Goal: Contribute content

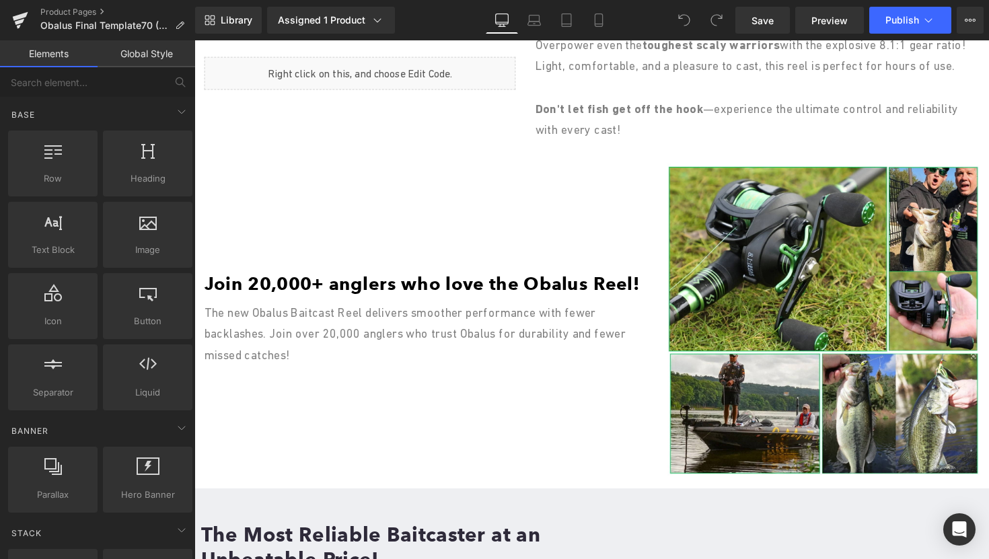
scroll to position [1376, 0]
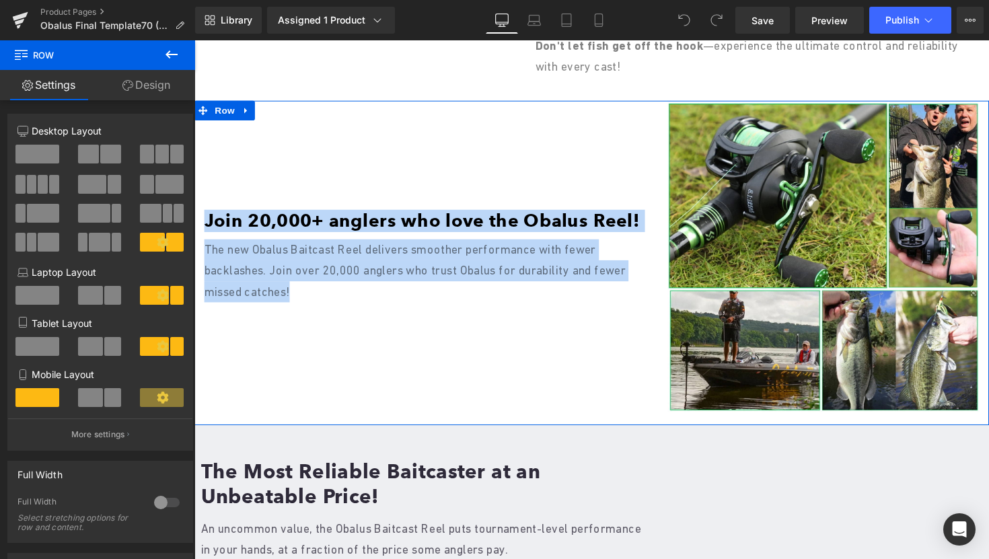
drag, startPoint x: 343, startPoint y: 367, endPoint x: 233, endPoint y: 225, distance: 179.2
click at [233, 225] on div "Image Join 20,000+ anglers who love the Obalus Reel! Heading The new Obalus Bai…" at bounding box center [431, 261] width 475 height 319
copy div "Join 20,000+ anglers who love the Obalus Reel! Heading The new Obalus Baitcast …"
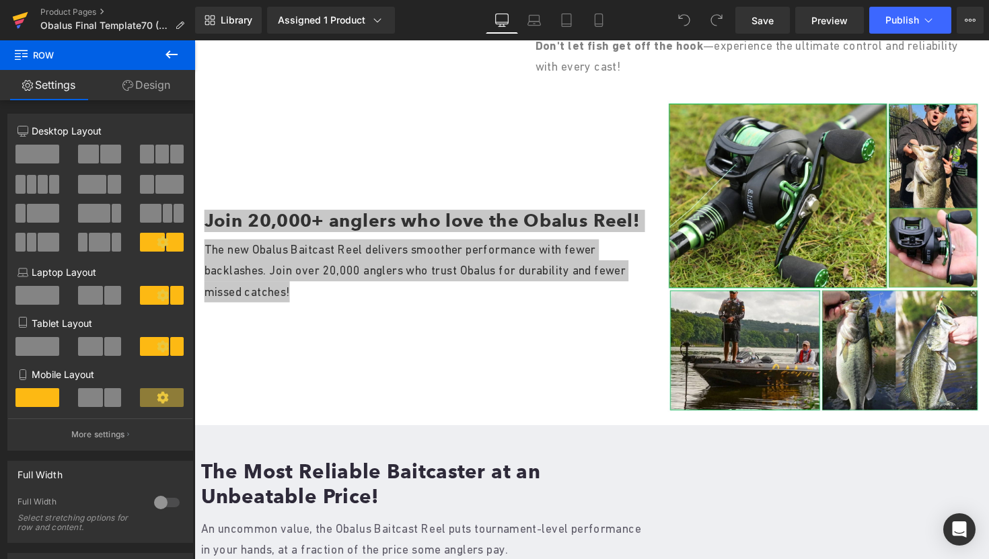
click at [11, 11] on link at bounding box center [20, 20] width 40 height 40
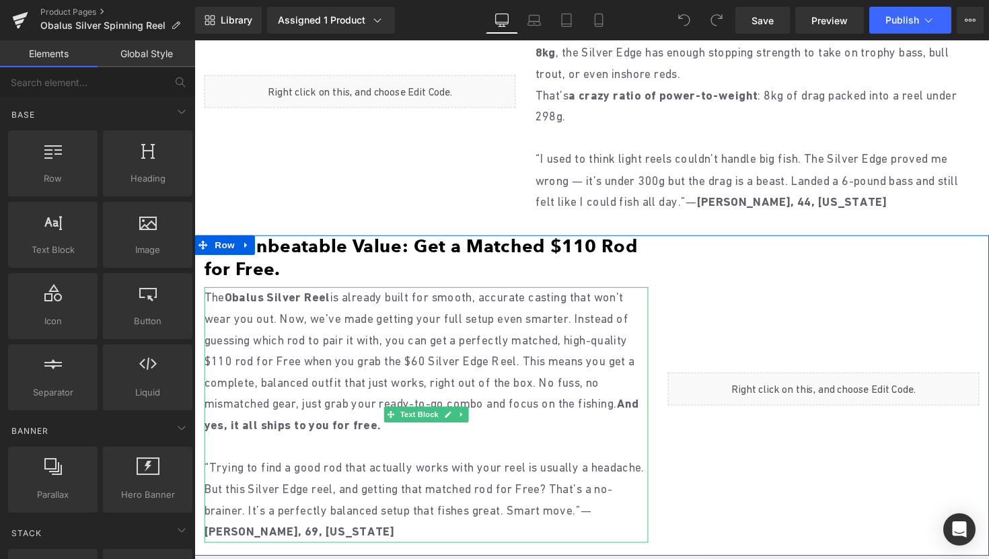
scroll to position [1441, 0]
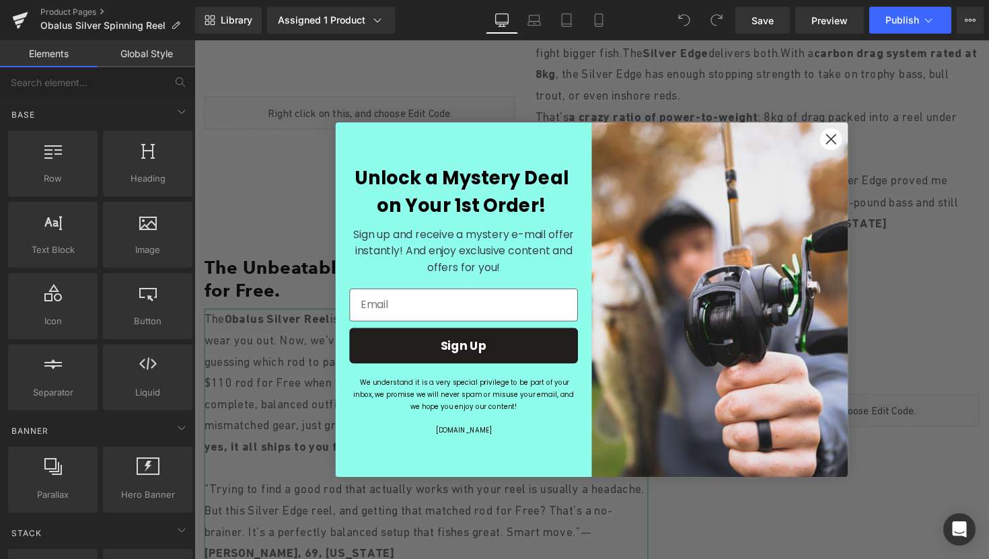
click at [842, 139] on circle "Close dialog" at bounding box center [846, 141] width 22 height 22
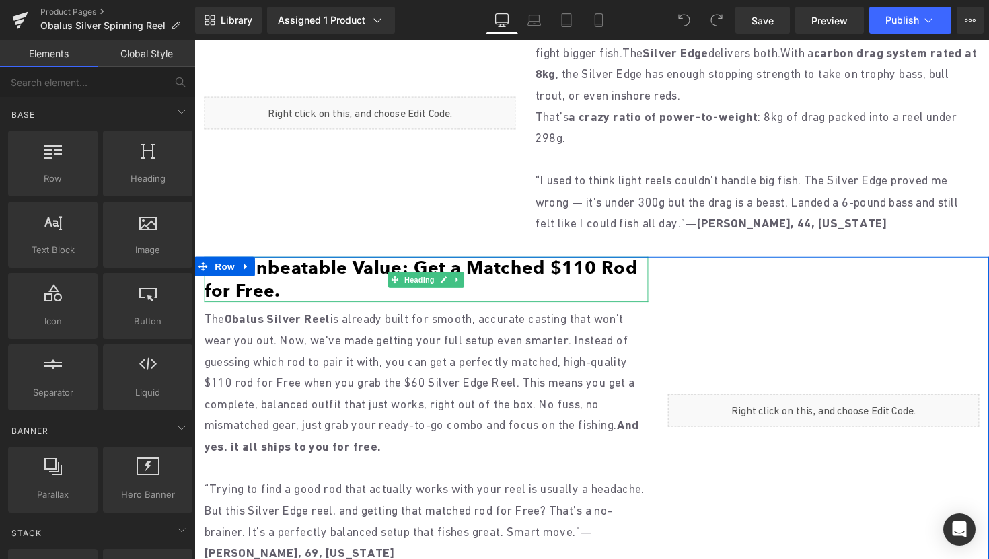
click at [286, 293] on h1 "The Unbeatable Value: Get a Matched $110 Rod for Free." at bounding box center [431, 285] width 455 height 46
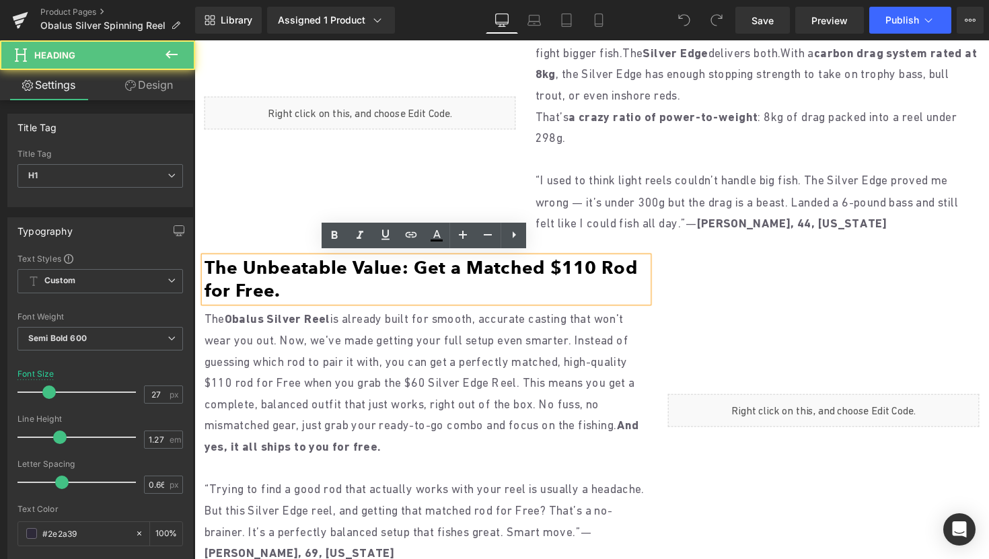
click at [286, 293] on h1 "The Unbeatable Value: Get a Matched $110 Rod for Free." at bounding box center [431, 285] width 455 height 46
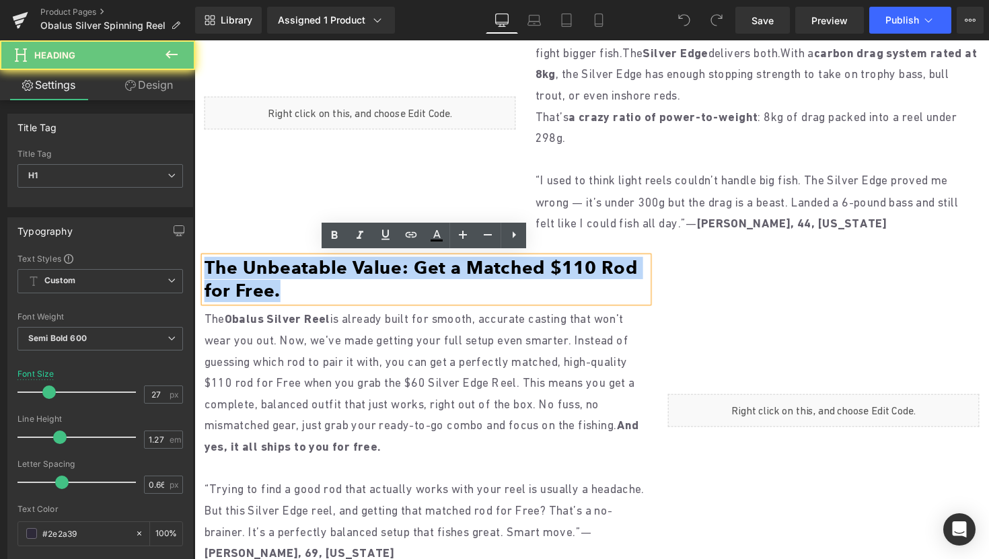
click at [286, 293] on h1 "The Unbeatable Value: Get a Matched $110 Rod for Free." at bounding box center [431, 285] width 455 height 46
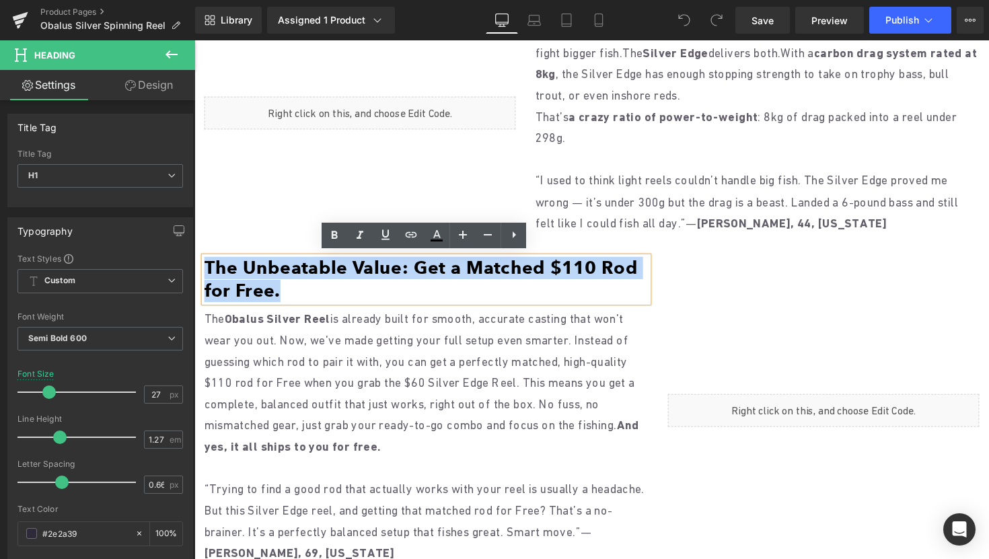
paste div
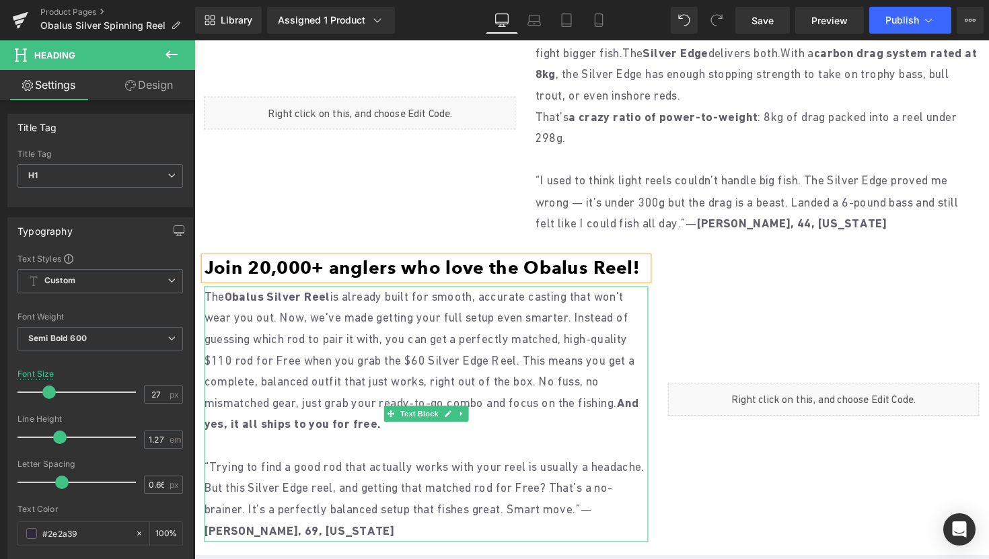
click at [380, 371] on p "The Obalus Silver Reel is already built for smooth, accurate casting that won't…" at bounding box center [431, 369] width 455 height 153
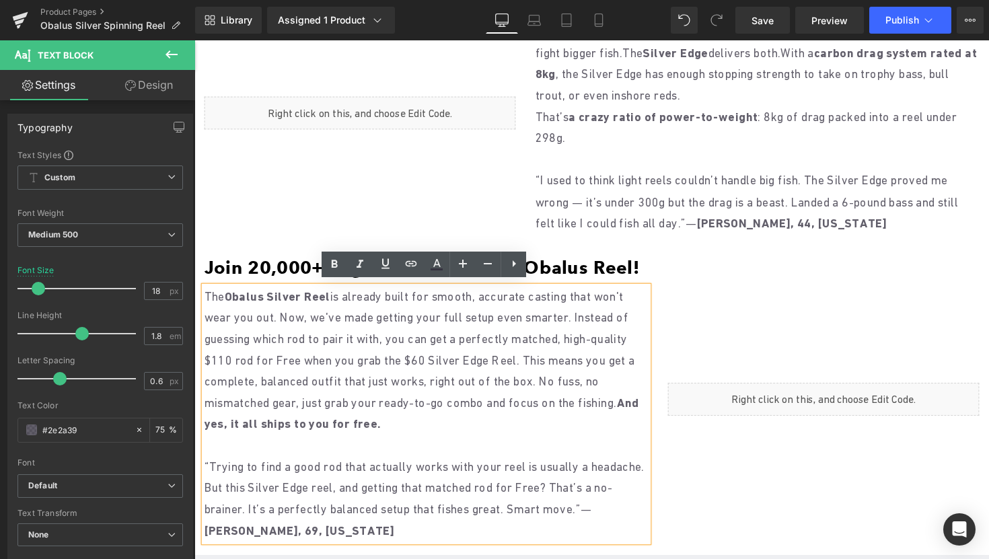
drag, startPoint x: 476, startPoint y: 432, endPoint x: 468, endPoint y: 429, distance: 8.7
click at [468, 428] on p "The Obalus Silver Reel is already built for smooth, accurate casting that won't…" at bounding box center [431, 369] width 455 height 153
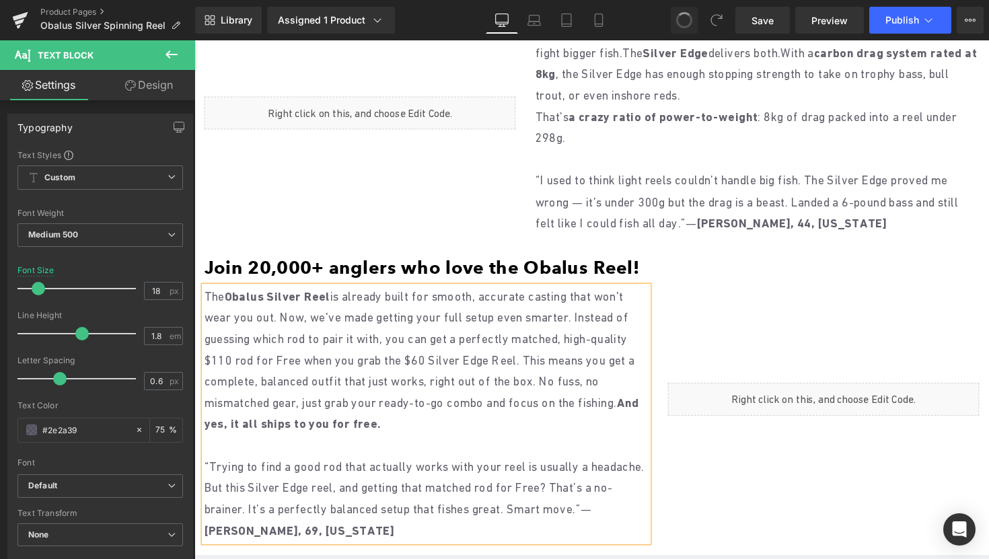
scroll to position [1474, 0]
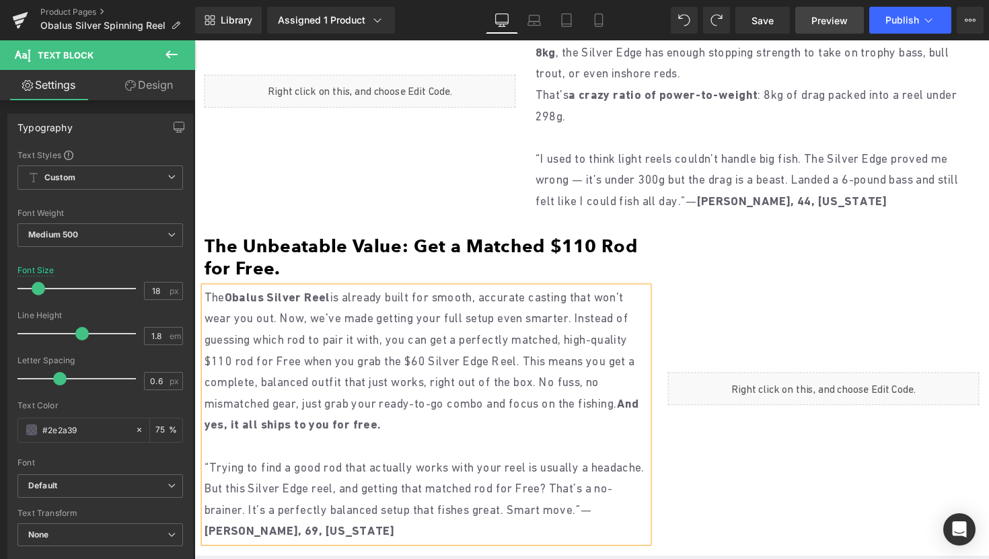
click at [827, 22] on span "Preview" at bounding box center [829, 20] width 36 height 14
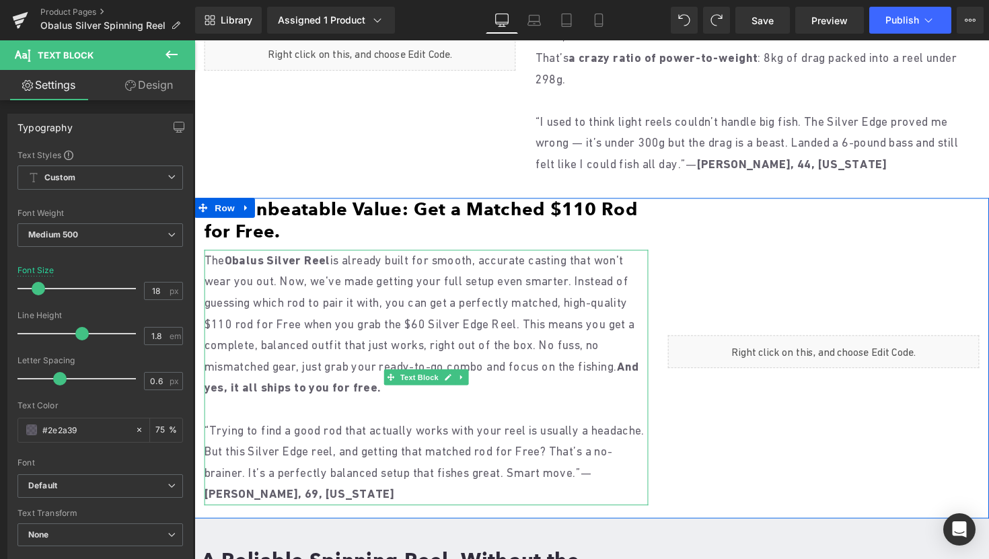
scroll to position [1528, 0]
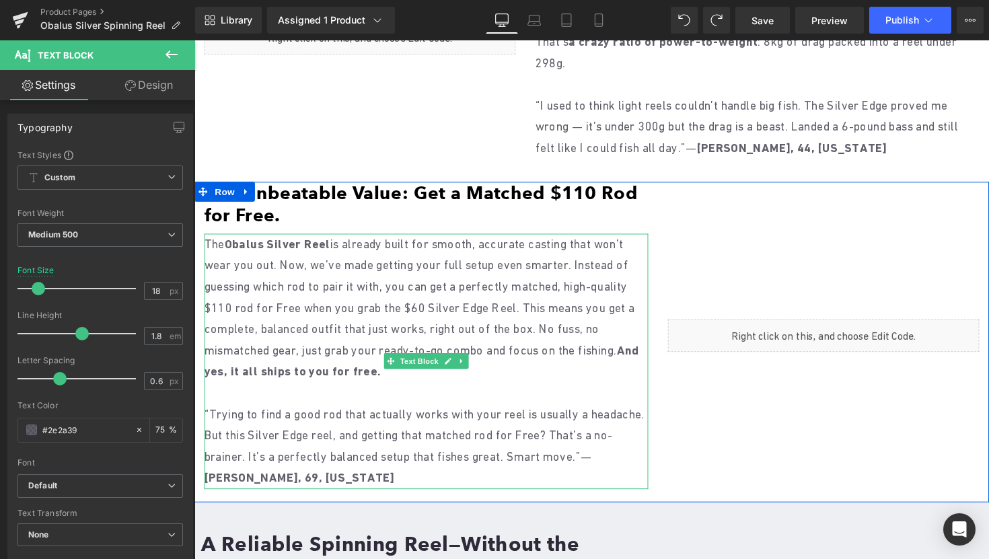
click at [356, 305] on p "The Obalus Silver Reel is already built for smooth, accurate casting that won't…" at bounding box center [431, 315] width 455 height 153
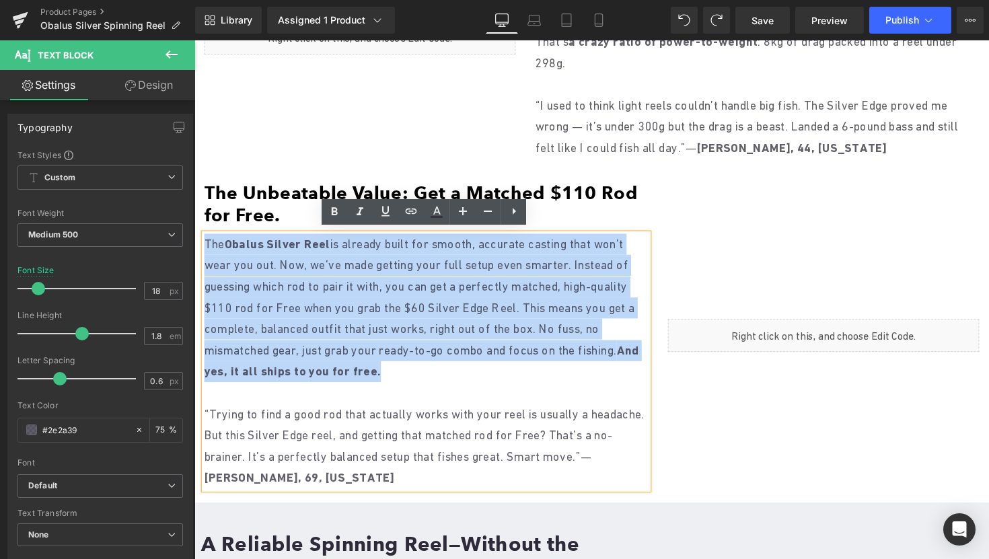
drag, startPoint x: 475, startPoint y: 381, endPoint x: 204, endPoint y: 241, distance: 304.4
click at [204, 241] on p "The Obalus Silver Reel is already built for smooth, accurate casting that won't…" at bounding box center [431, 315] width 455 height 153
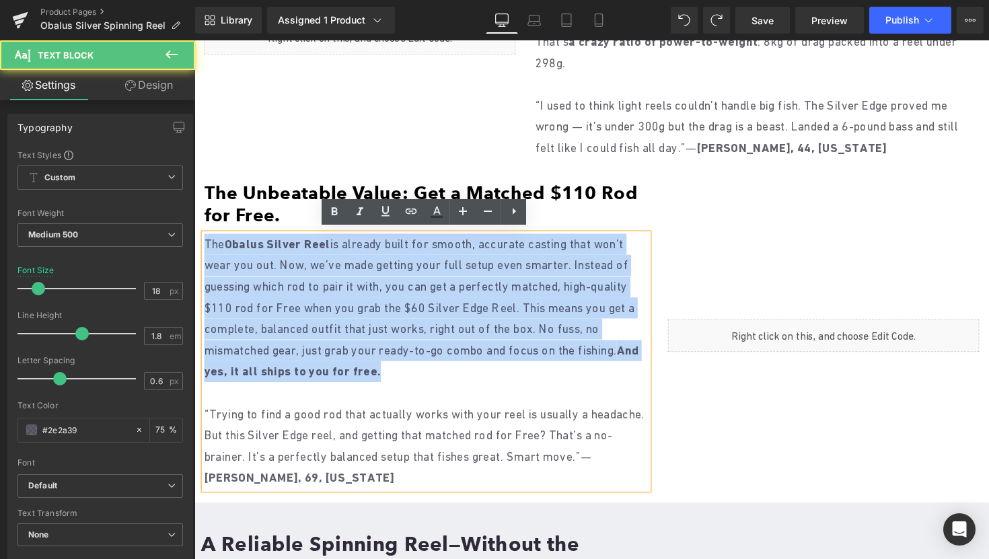
click at [273, 356] on p "The Obalus Silver Reel is already built for smooth, accurate casting that won't…" at bounding box center [431, 315] width 455 height 153
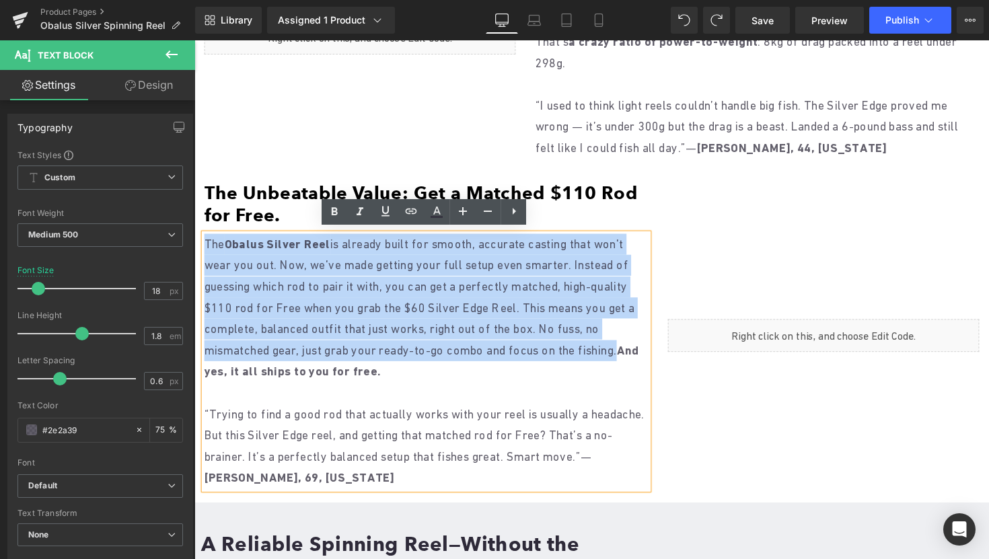
drag, startPoint x: 243, startPoint y: 379, endPoint x: 206, endPoint y: 241, distance: 143.4
click at [206, 241] on p "The Obalus Silver Reel is already built for smooth, accurate casting that won't…" at bounding box center [431, 315] width 455 height 153
click at [244, 379] on p "The Obalus Silver Reel is already built for smooth, accurate casting that won't…" at bounding box center [431, 315] width 455 height 153
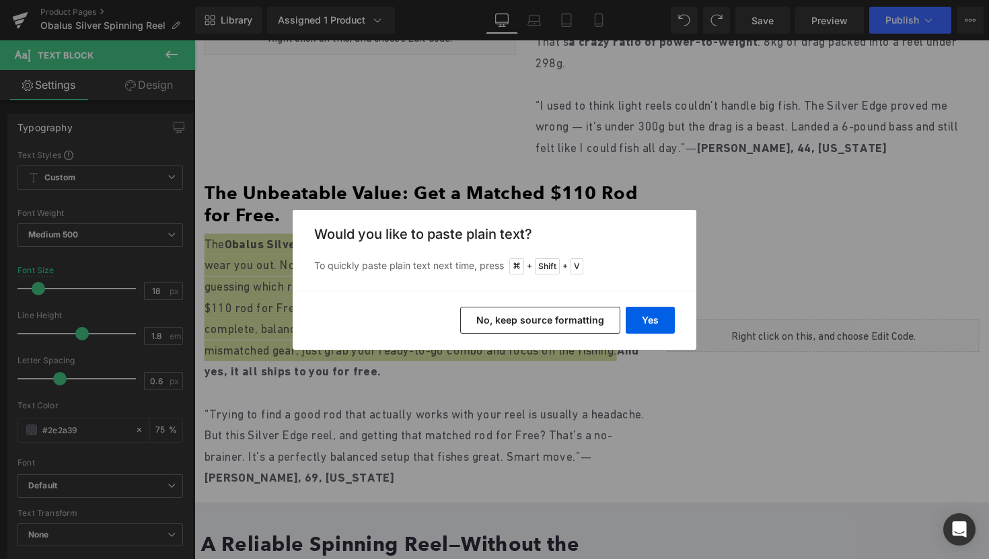
click at [547, 312] on button "No, keep source formatting" at bounding box center [540, 320] width 160 height 27
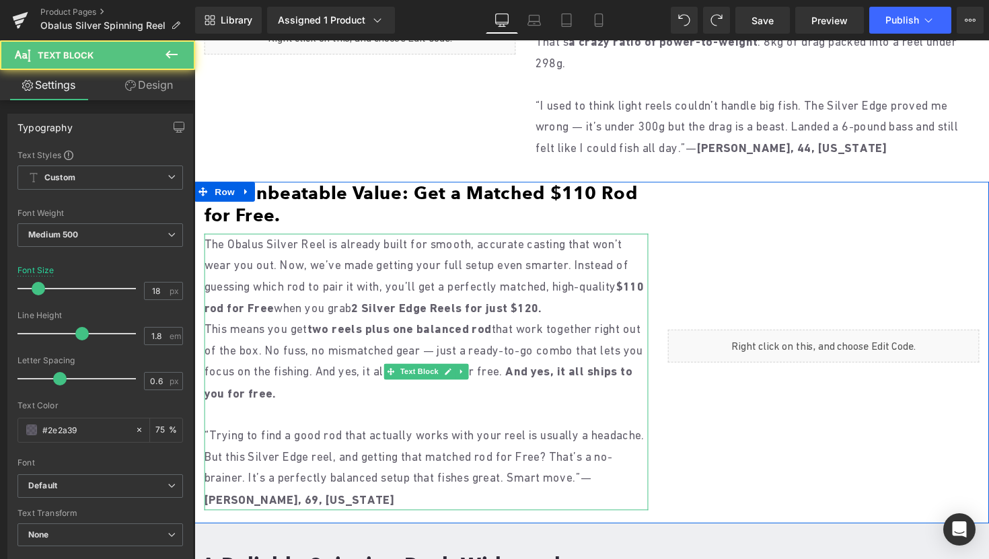
click at [477, 344] on p "This means you get two reels plus one balanced rod that work together right out…" at bounding box center [431, 369] width 455 height 87
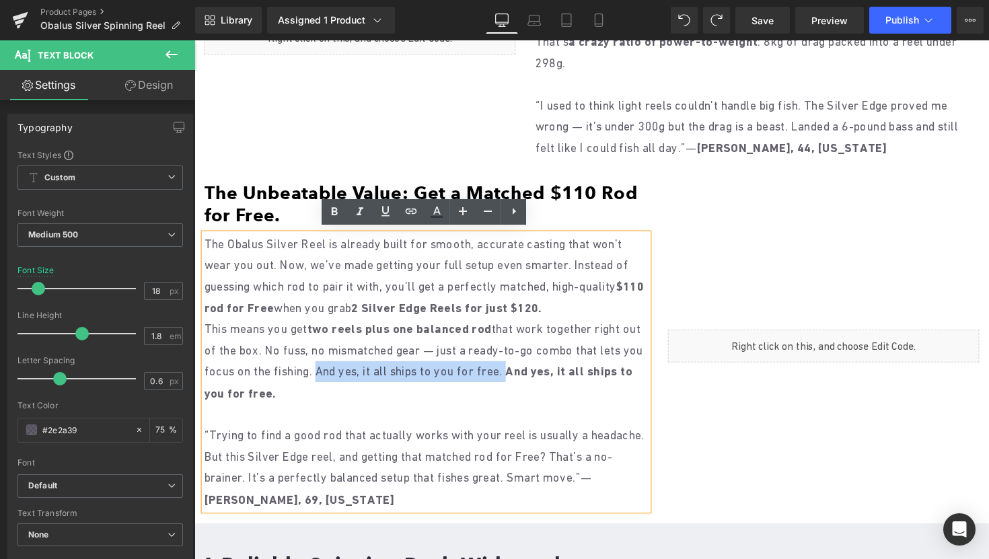
drag, startPoint x: 576, startPoint y: 377, endPoint x: 368, endPoint y: 381, distance: 208.5
click at [368, 381] on p "This means you get two reels plus one balanced rod that work together right out…" at bounding box center [431, 369] width 455 height 87
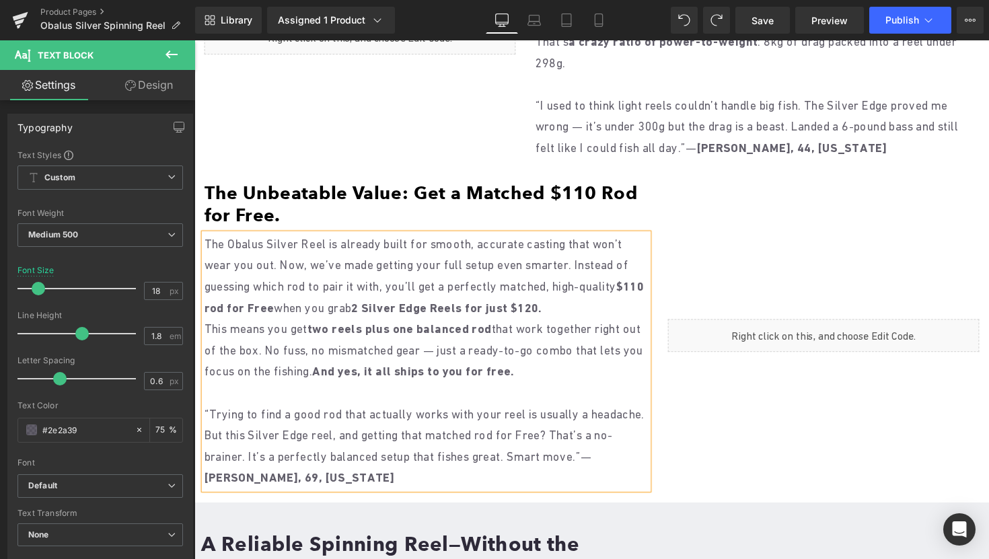
click at [550, 312] on strong "2 Silver Edge Reels for just $120." at bounding box center [452, 314] width 195 height 14
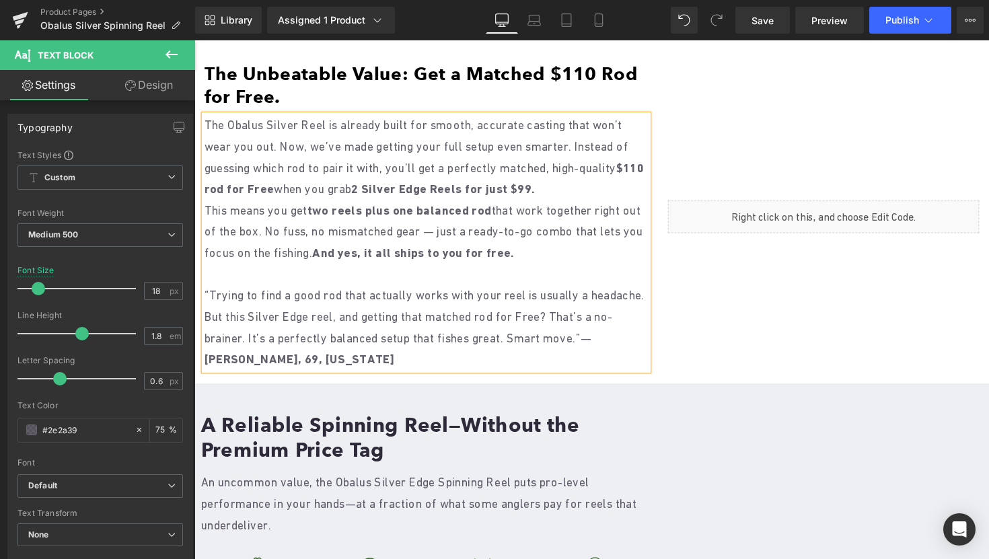
scroll to position [1630, 0]
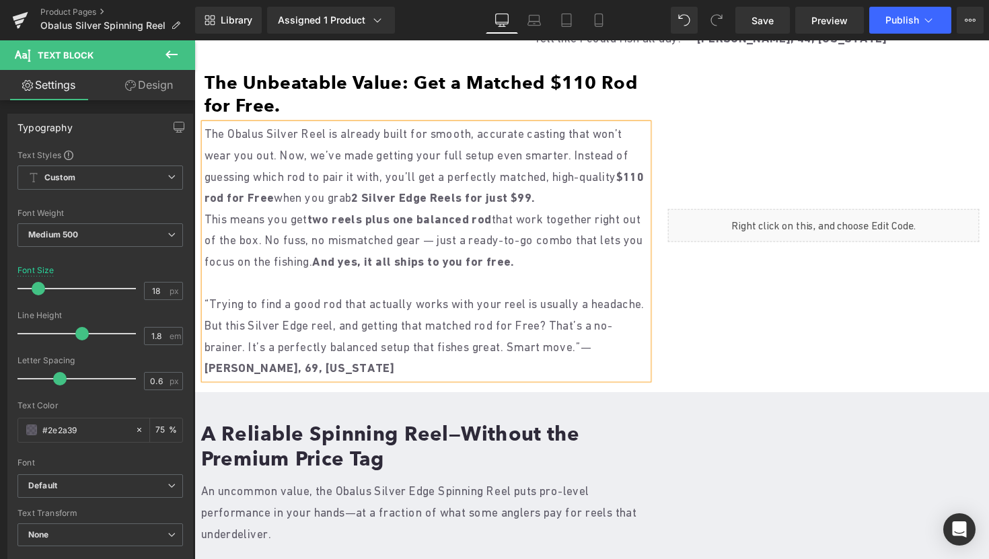
click at [603, 266] on p "This means you get two reels plus one balanced rod that work together right out…" at bounding box center [431, 245] width 455 height 65
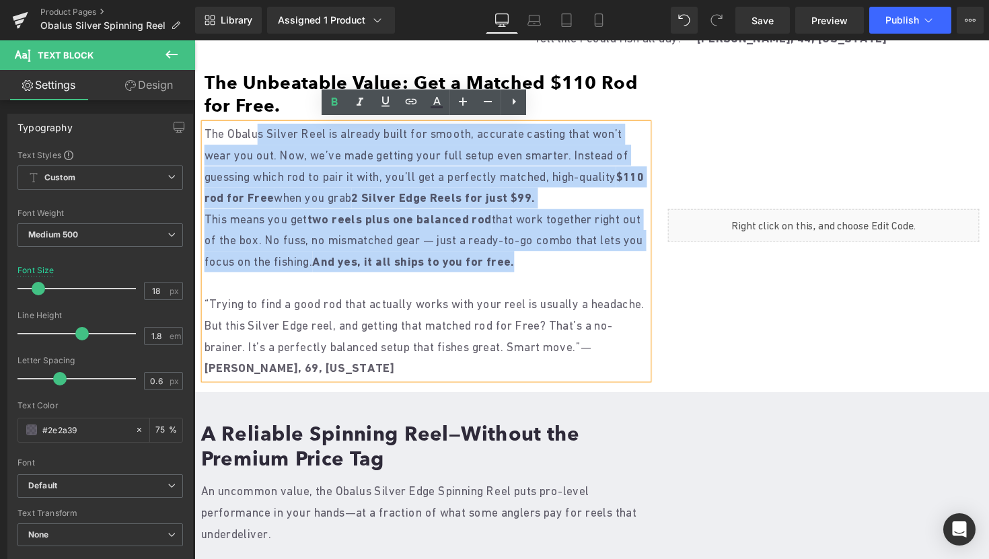
drag, startPoint x: 603, startPoint y: 266, endPoint x: 266, endPoint y: 135, distance: 361.8
click at [266, 135] on div "The Obalus Silver Reel is already built for smooth, accurate casting that won’t…" at bounding box center [431, 257] width 455 height 262
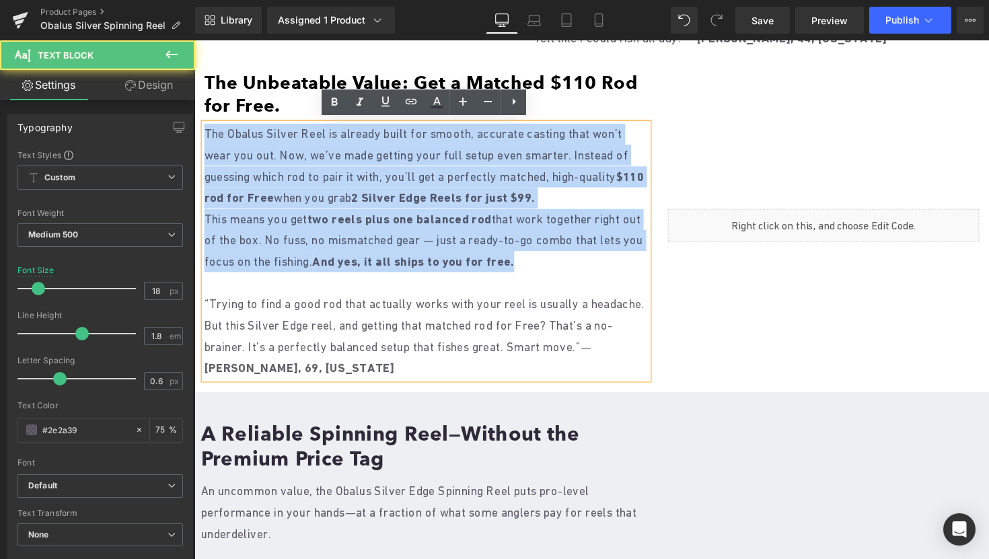
click at [206, 131] on p "The Obalus Silver Reel is already built for smooth, accurate casting that won’t…" at bounding box center [431, 169] width 455 height 87
copy div "The Obalus Silver Reel is already built for smooth, accurate casting that won’t…"
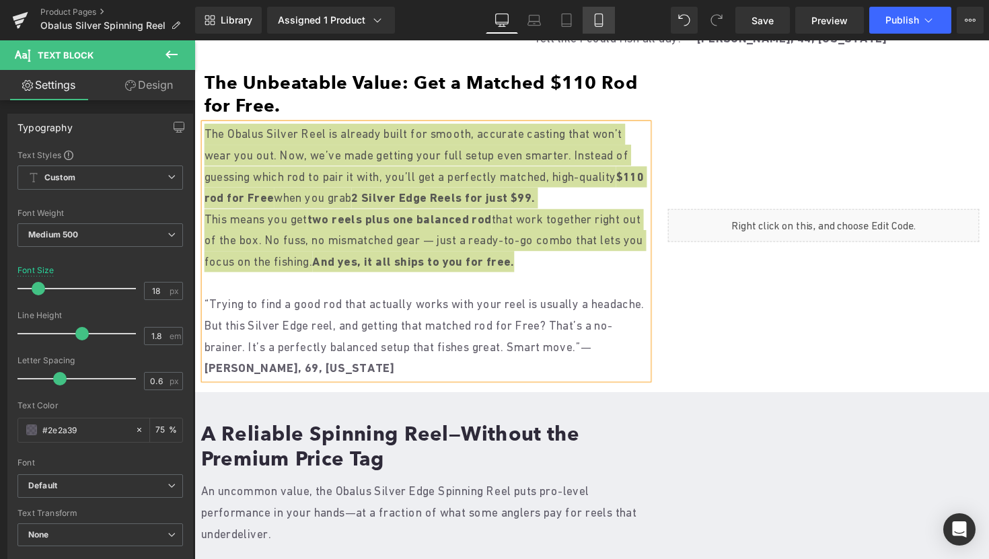
click at [605, 17] on icon at bounding box center [598, 19] width 13 height 13
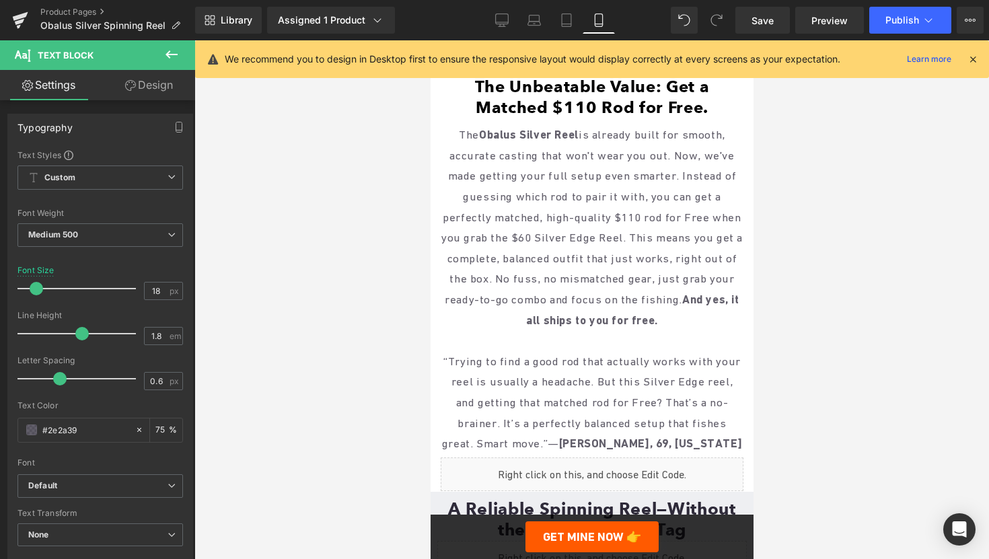
scroll to position [2496, 0]
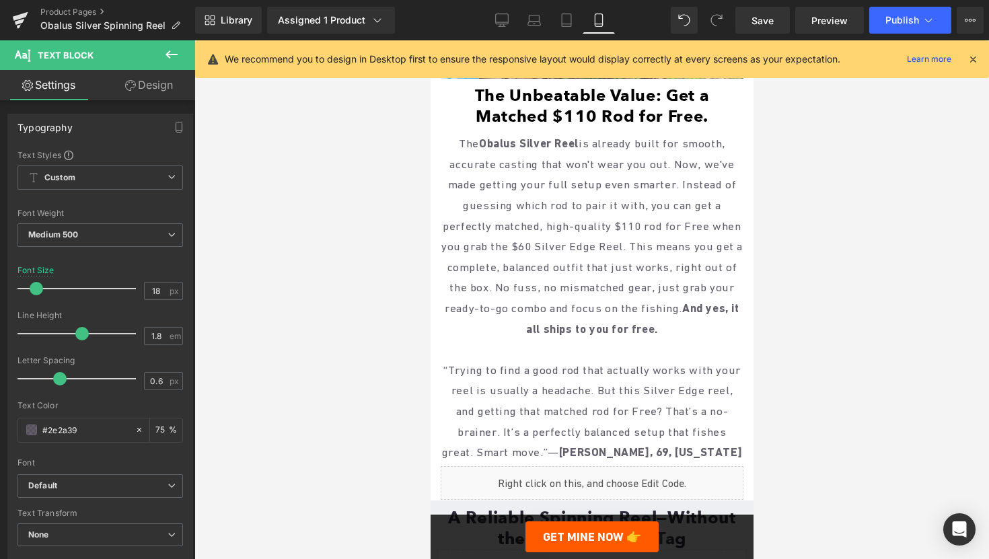
click at [547, 271] on p "The Obalus Silver Reel is already built for smooth, accurate casting that won't…" at bounding box center [591, 236] width 303 height 206
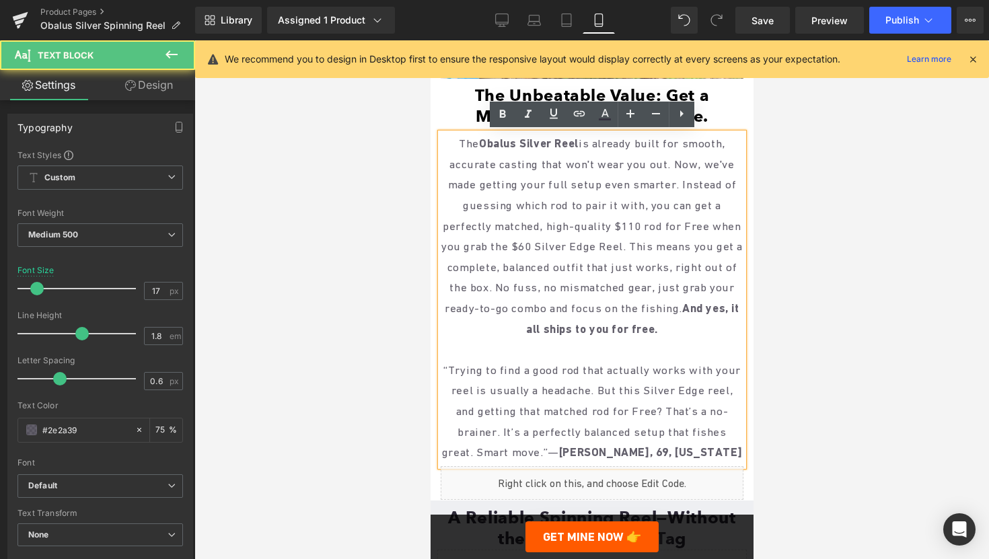
click at [669, 324] on p "The Obalus Silver Reel is already built for smooth, accurate casting that won't…" at bounding box center [591, 236] width 303 height 206
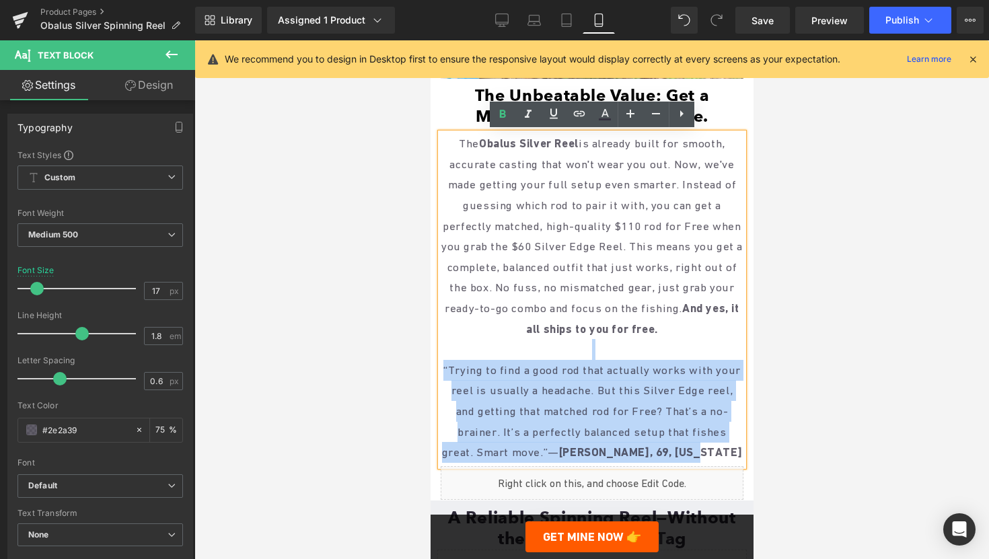
drag, startPoint x: 669, startPoint y: 324, endPoint x: 452, endPoint y: 131, distance: 290.2
click at [452, 133] on div "The Obalus Silver Reel is already built for smooth, accurate casting that won't…" at bounding box center [591, 299] width 303 height 333
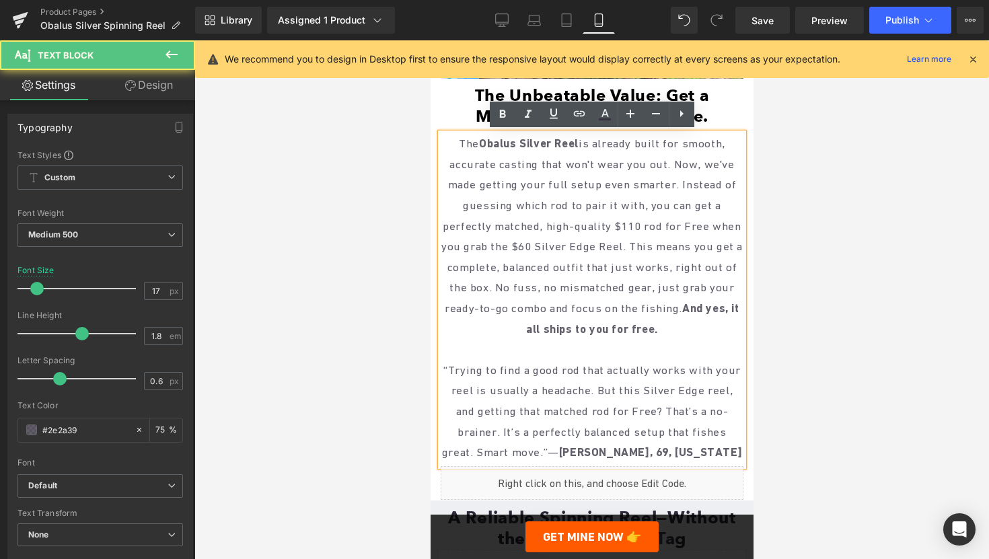
click at [609, 280] on p "The Obalus Silver Reel is already built for smooth, accurate casting that won't…" at bounding box center [591, 236] width 303 height 206
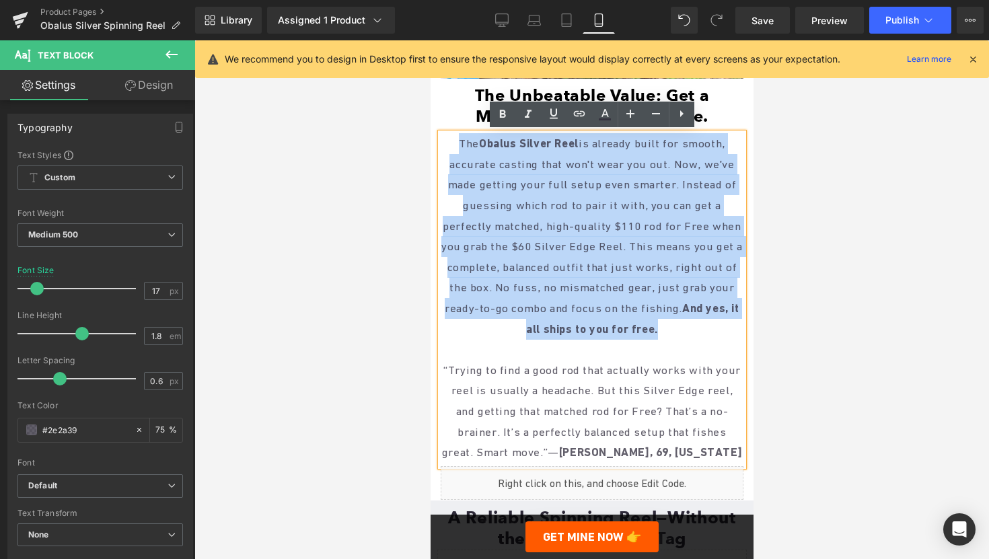
drag, startPoint x: 668, startPoint y: 324, endPoint x: 448, endPoint y: 139, distance: 287.4
click at [448, 139] on p "The Obalus Silver Reel is already built for smooth, accurate casting that won't…" at bounding box center [591, 236] width 303 height 206
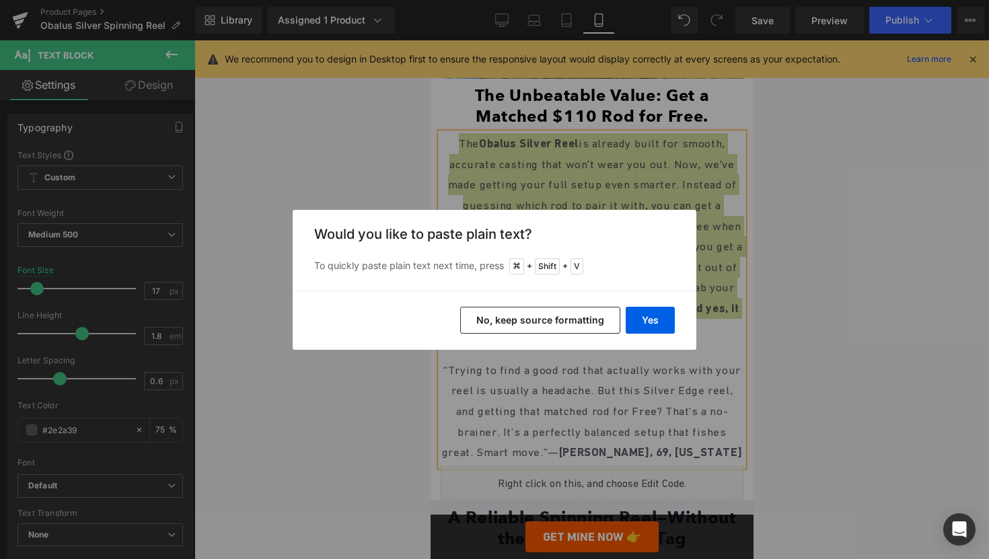
click at [526, 324] on button "No, keep source formatting" at bounding box center [540, 320] width 160 height 27
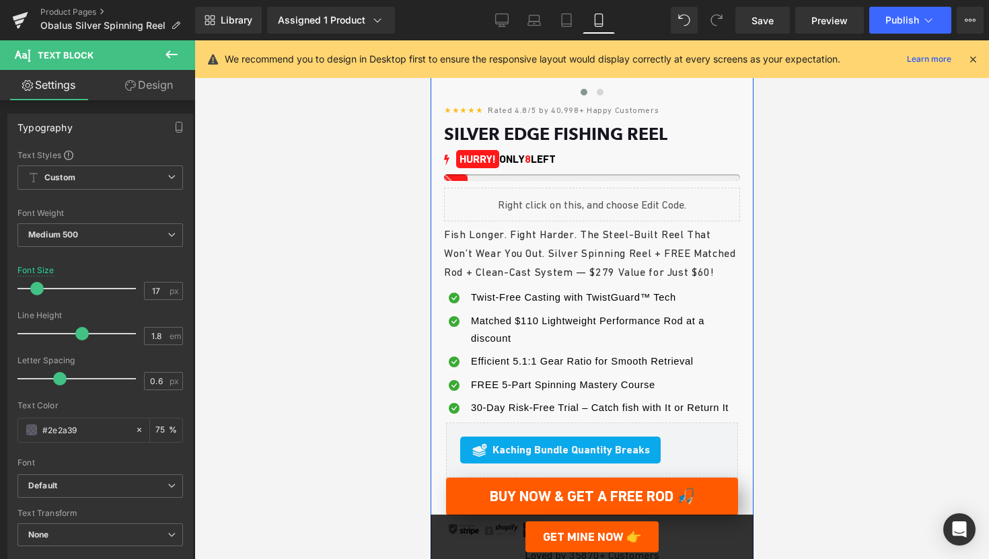
scroll to position [494, 0]
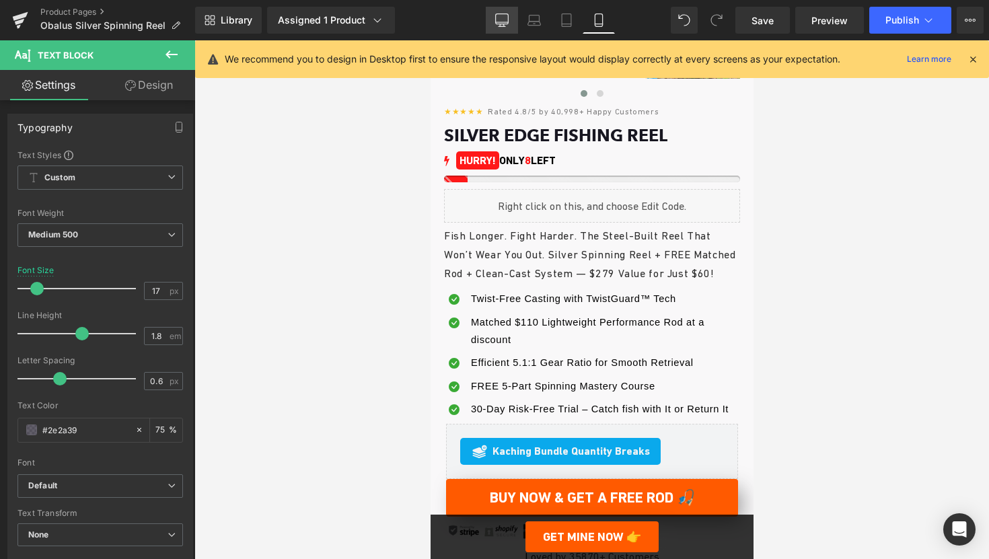
click at [505, 15] on icon at bounding box center [501, 19] width 13 height 13
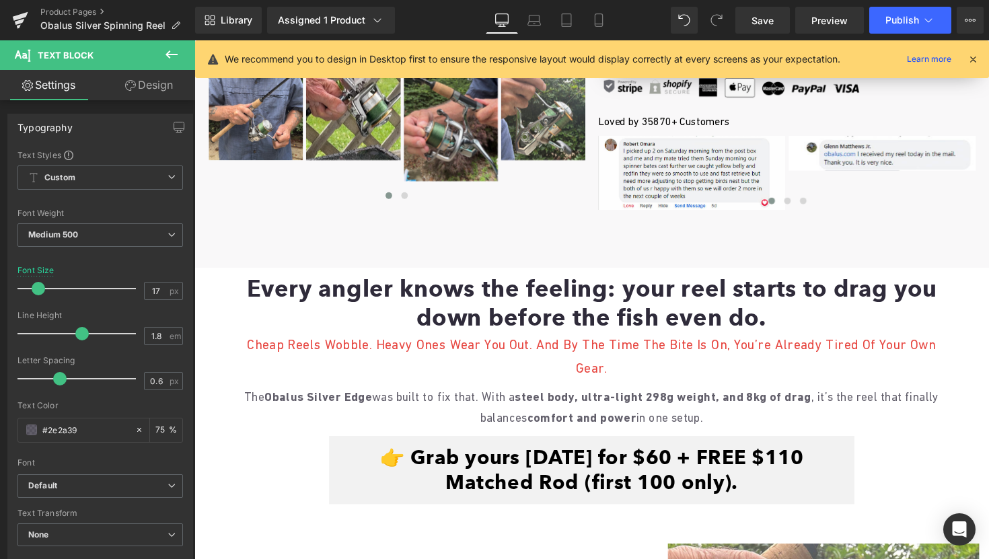
scroll to position [0, 0]
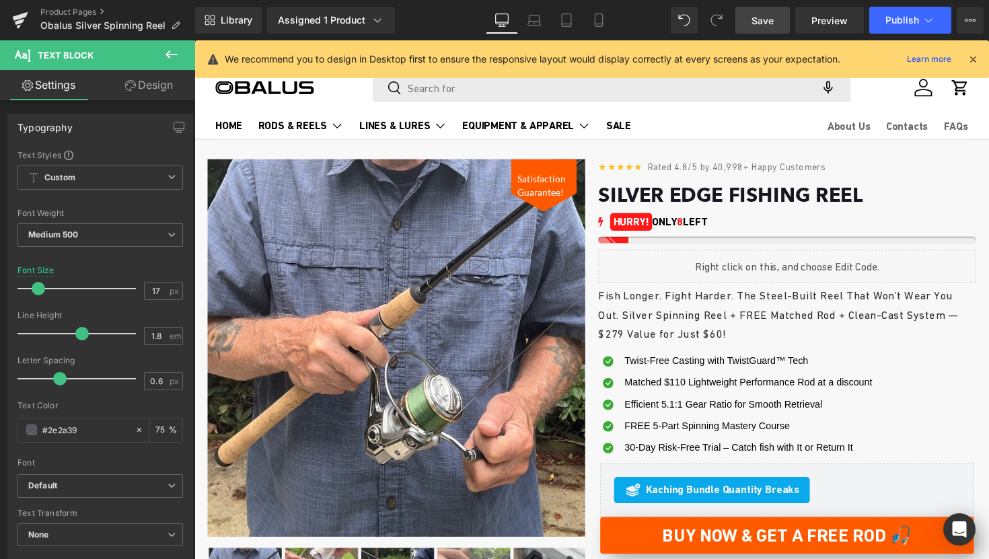
click at [774, 22] on span "Save" at bounding box center [762, 20] width 22 height 14
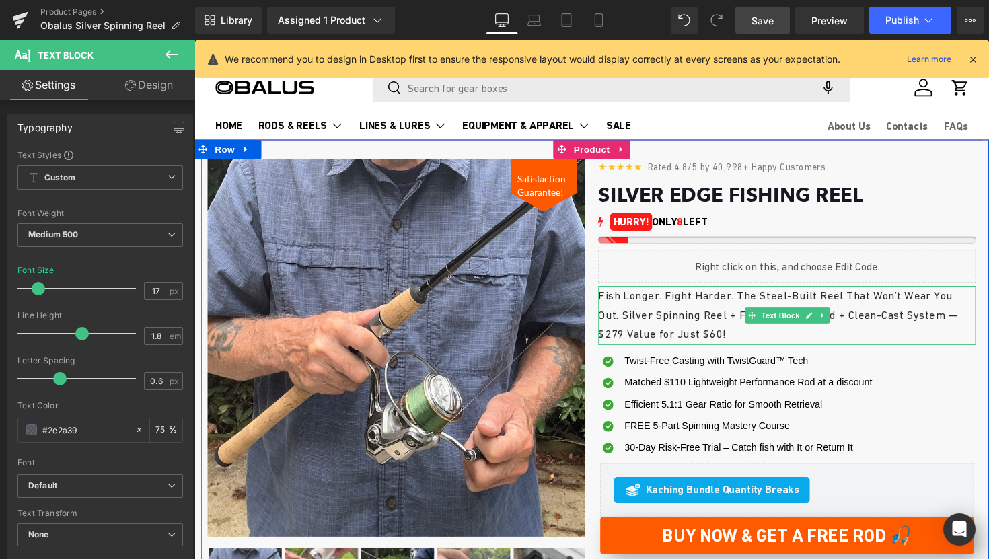
drag, startPoint x: 753, startPoint y: 341, endPoint x: 768, endPoint y: 341, distance: 15.5
click at [753, 341] on p "Fish Longer. Fight Harder. The Steel-Built Reel That Won’t Wear You Out. Silver…" at bounding box center [801, 322] width 387 height 60
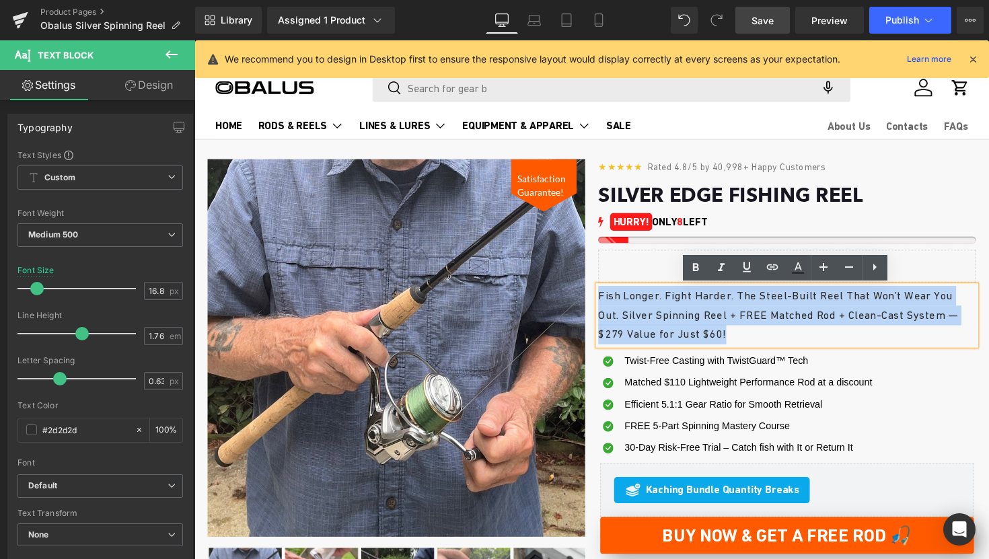
drag, startPoint x: 768, startPoint y: 341, endPoint x: 609, endPoint y: 303, distance: 163.3
click at [609, 303] on p "Fish Longer. Fight Harder. The Steel-Built Reel That Won’t Wear You Out. Silver…" at bounding box center [801, 322] width 387 height 60
copy p "Fish Longer. Fight Harder. The Steel-Built Reel That Won’t Wear You Out. Silver…"
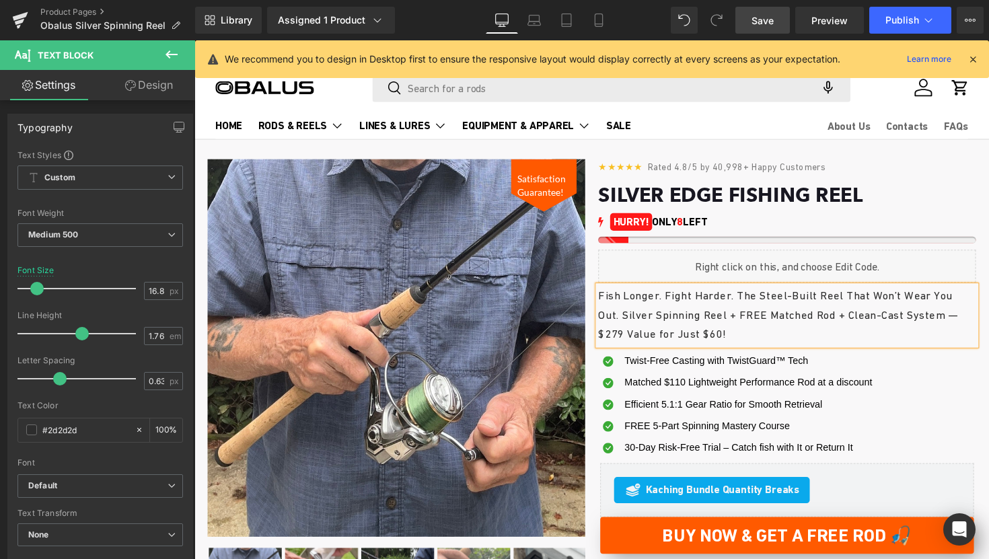
click at [650, 299] on p "Fish Longer. Fight Harder. The Steel-Built Reel That Won’t Wear You Out. Silver…" at bounding box center [801, 322] width 387 height 60
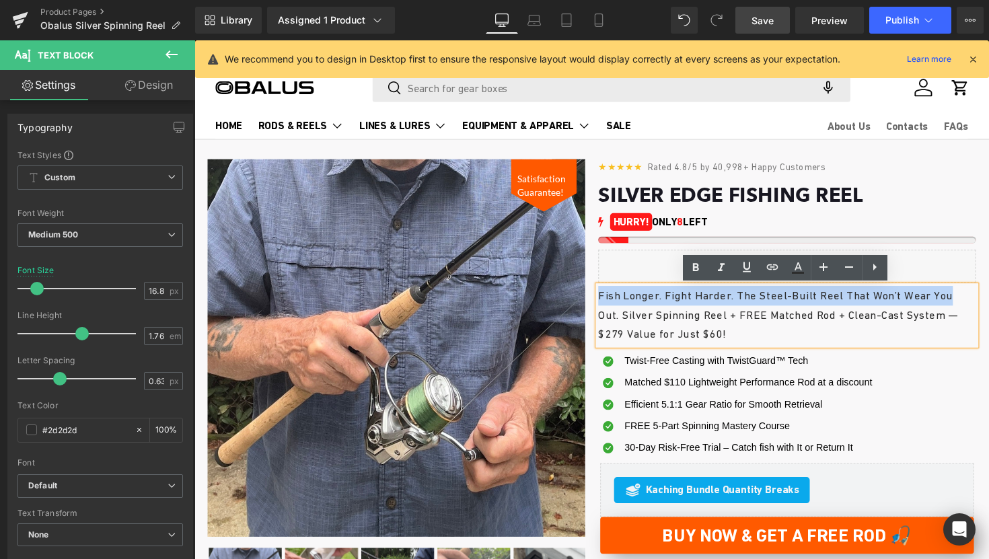
drag, startPoint x: 611, startPoint y: 301, endPoint x: 979, endPoint y: 311, distance: 368.1
click at [979, 311] on p "Fish Longer. Fight Harder. The Steel-Built Reel That Won’t Wear You Out. Silver…" at bounding box center [801, 322] width 387 height 60
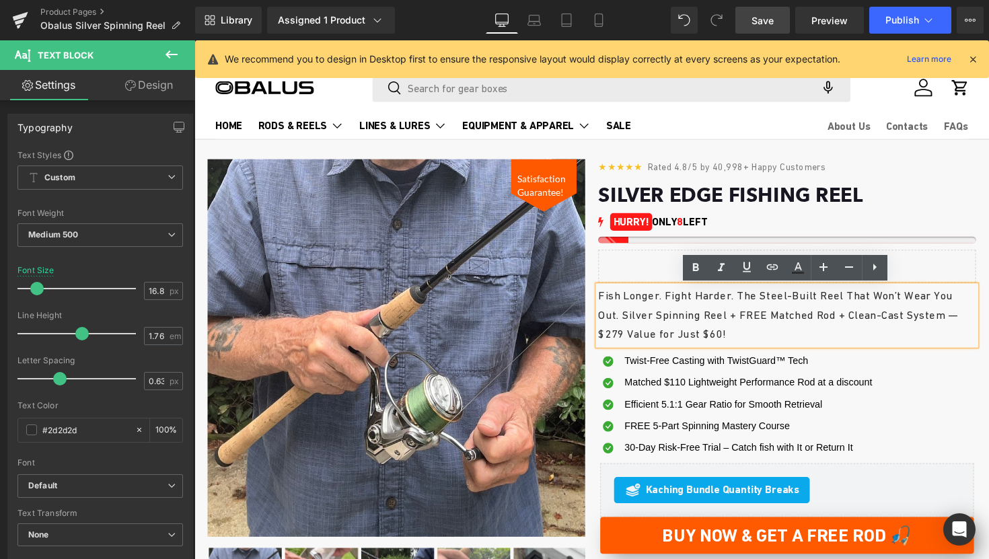
click at [773, 324] on p "Fish Longer. Fight Harder. The Steel-Built Reel That Won’t Wear You Out. Silver…" at bounding box center [801, 322] width 387 height 60
click at [743, 344] on p "Fish Longer. Fight Harder. The Steel-Built Reel That Won’t Wear You Out. Silver…" at bounding box center [801, 322] width 387 height 60
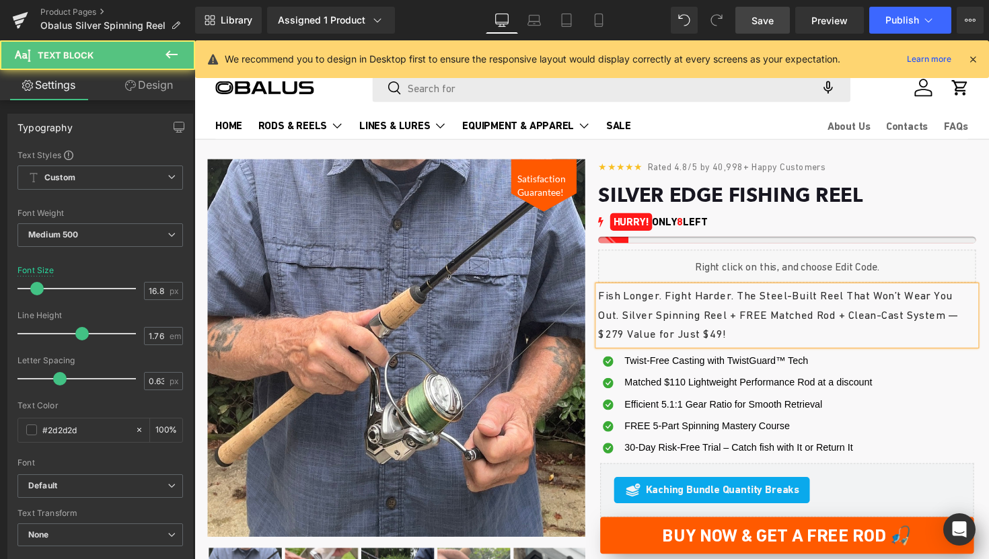
click at [642, 340] on p "Fish Longer. Fight Harder. The Steel-Built Reel That Won’t Wear You Out. Silver…" at bounding box center [801, 322] width 387 height 60
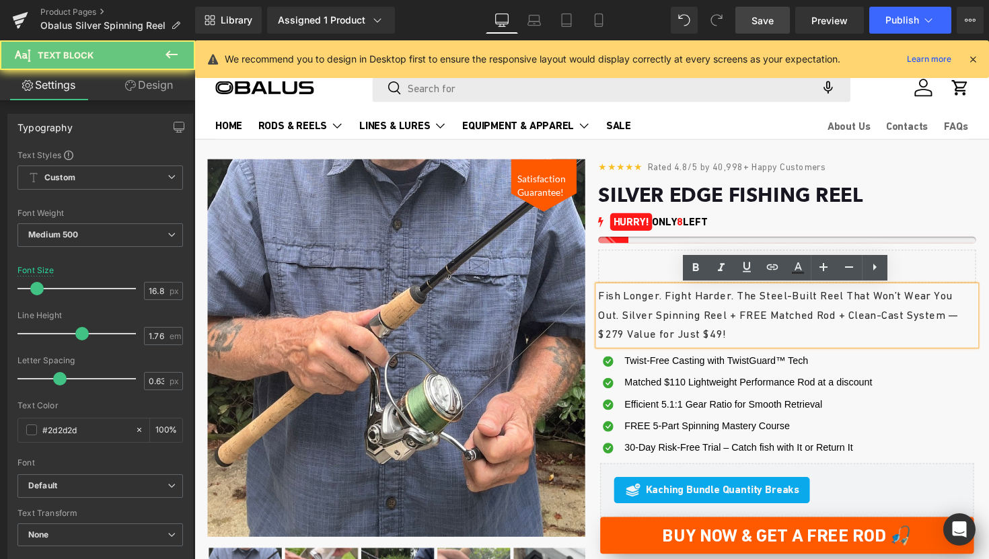
click at [647, 340] on p "Fish Longer. Fight Harder. The Steel-Built Reel That Won’t Wear You Out. Silver…" at bounding box center [801, 322] width 387 height 60
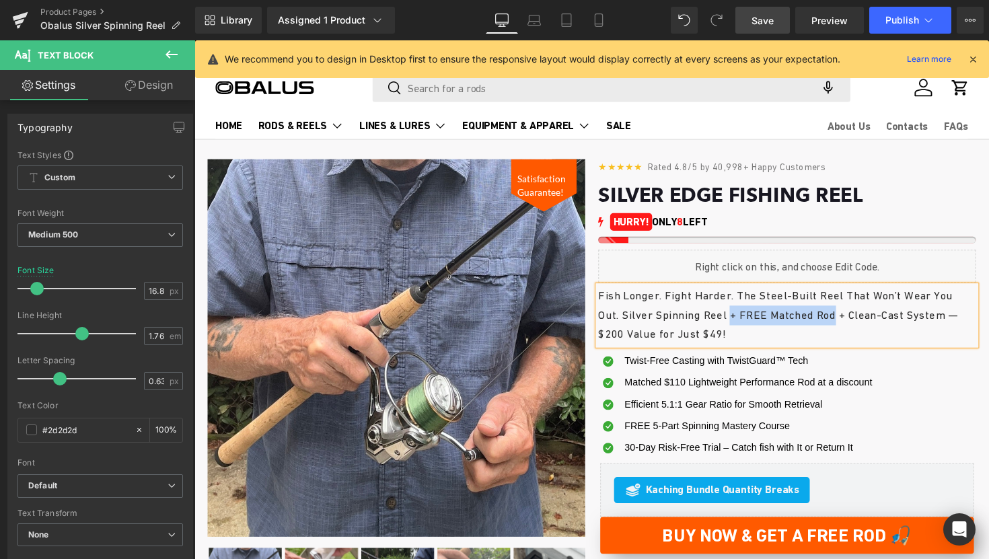
drag, startPoint x: 747, startPoint y: 322, endPoint x: 863, endPoint y: 319, distance: 115.7
click at [863, 319] on p "Fish Longer. Fight Harder. The Steel-Built Reel That Won’t Wear You Out. Silver…" at bounding box center [801, 322] width 387 height 60
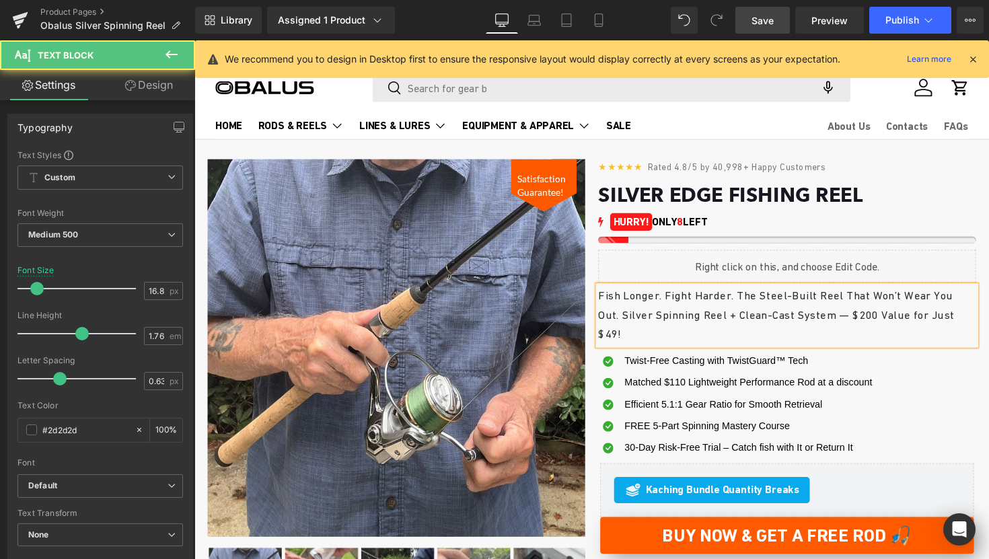
click at [687, 346] on p "Fish Longer. Fight Harder. The Steel-Built Reel That Won’t Wear You Out. Silver…" at bounding box center [801, 322] width 387 height 60
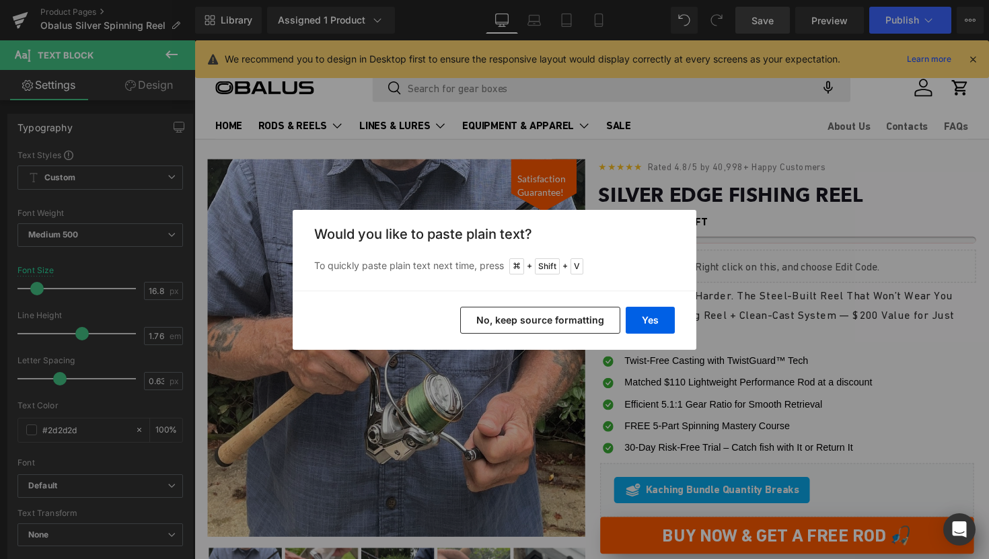
click at [511, 318] on button "No, keep source formatting" at bounding box center [540, 320] width 160 height 27
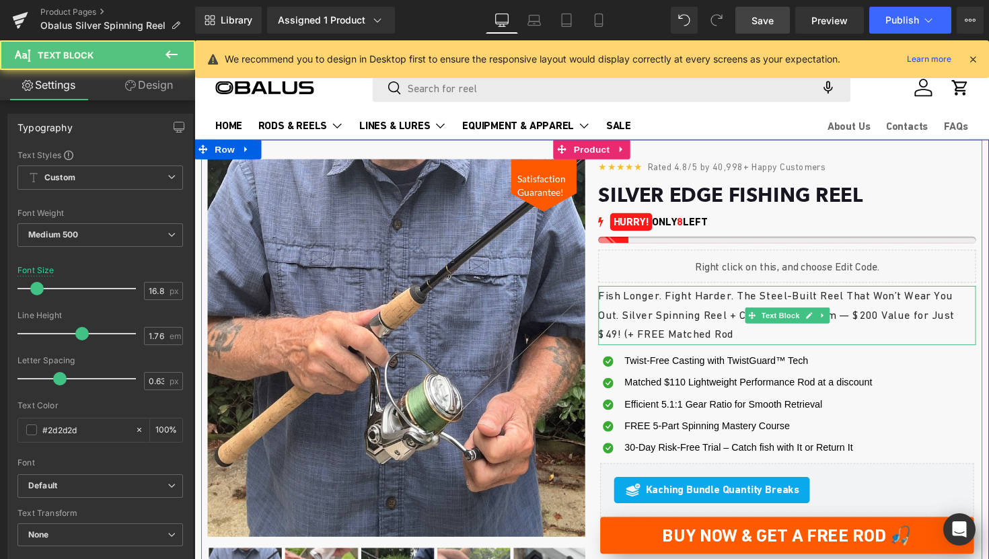
click at [764, 341] on p "Fish Longer. Fight Harder. The Steel-Built Reel That Won’t Wear You Out. Silver…" at bounding box center [801, 322] width 387 height 60
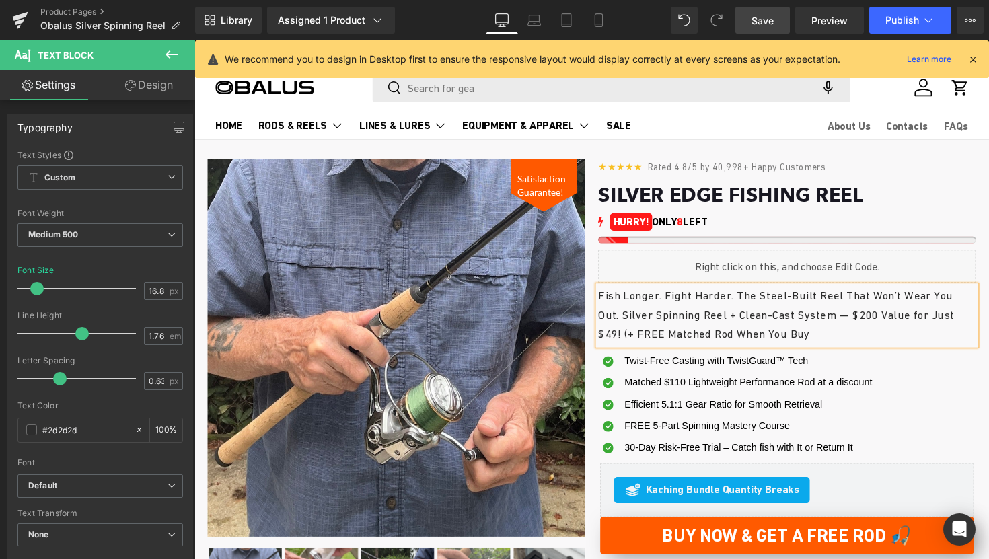
click at [843, 336] on p "Fish Longer. Fight Harder. The Steel-Built Reel That Won’t Wear You Out. Silver…" at bounding box center [801, 322] width 387 height 60
click at [687, 342] on span "+ FREE Matched Rod When You Buy 2 Reels)" at bounding box center [754, 341] width 233 height 13
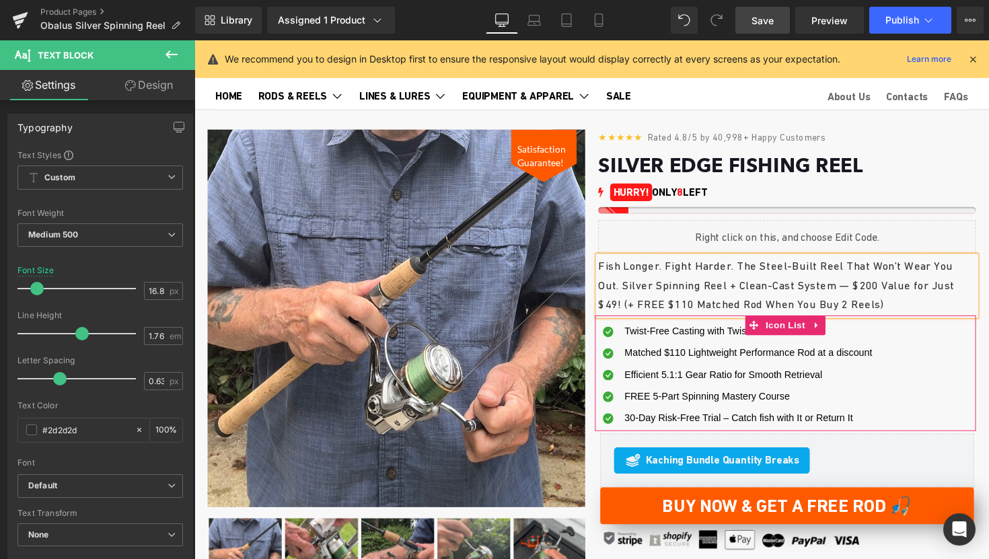
scroll to position [45, 0]
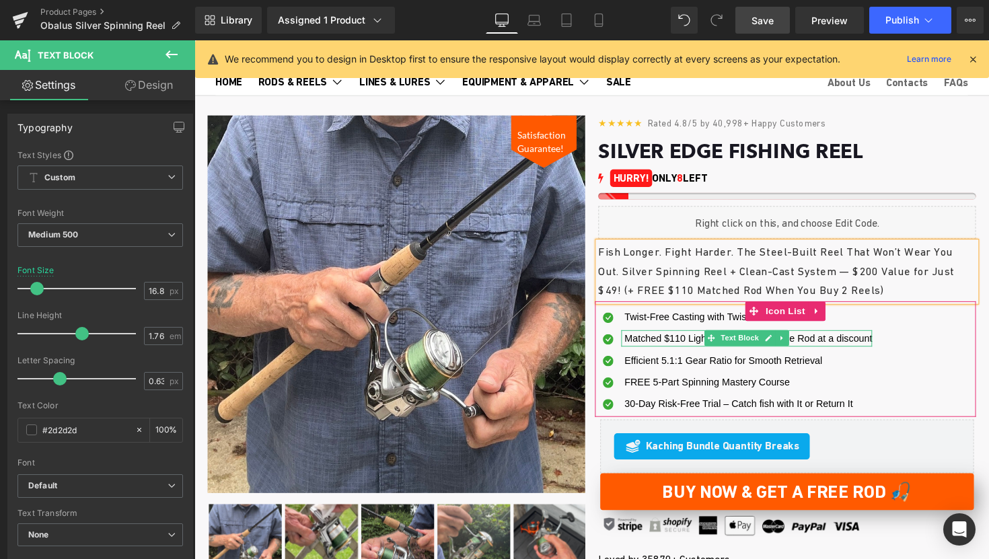
click at [697, 344] on span "Matched $110 Lightweight Performance Rod at a discount" at bounding box center [762, 345] width 254 height 11
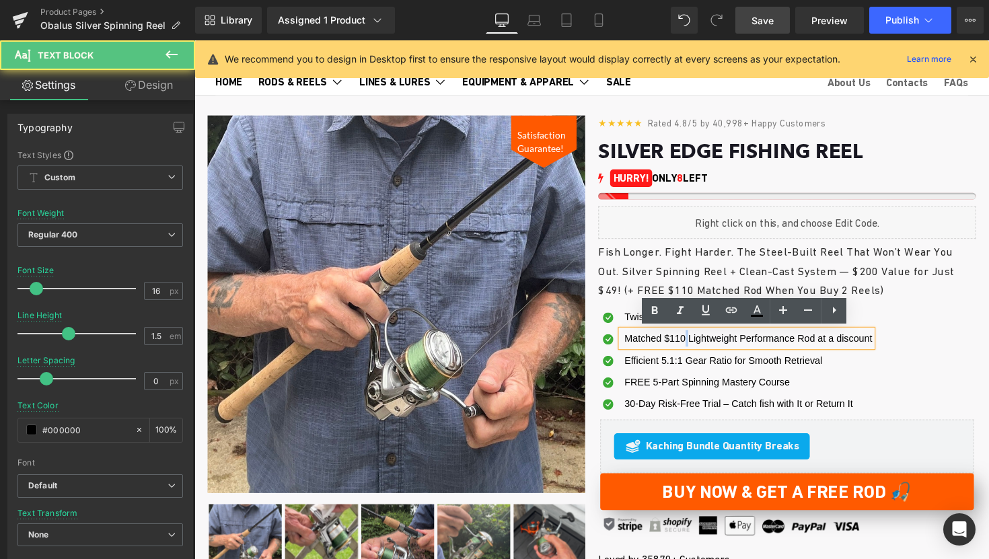
click at [697, 344] on span "Matched $110 Lightweight Performance Rod at a discount" at bounding box center [762, 345] width 254 height 11
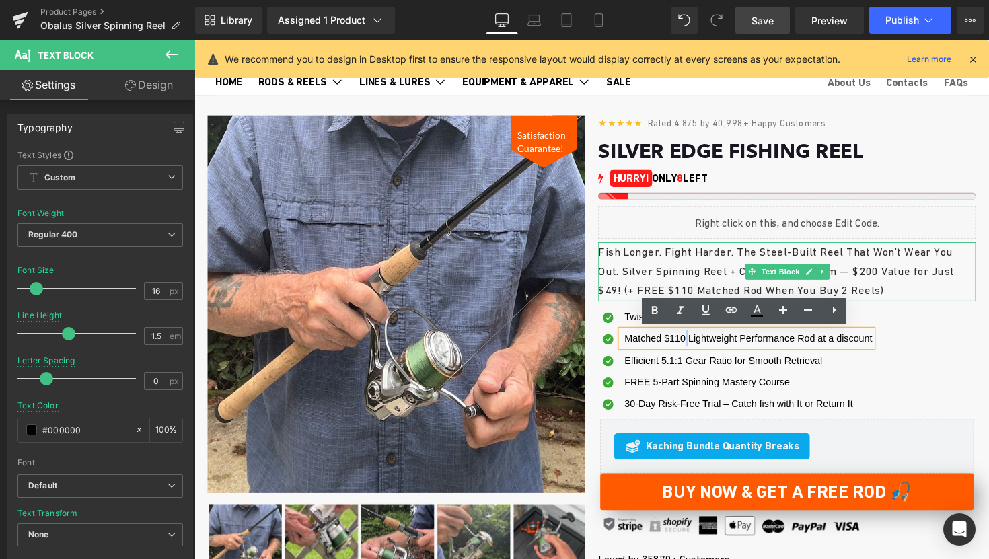
click at [682, 278] on p "Fish Longer. Fight Harder. The Steel-Built Reel That Won’t Wear You Out. Silver…" at bounding box center [801, 277] width 387 height 60
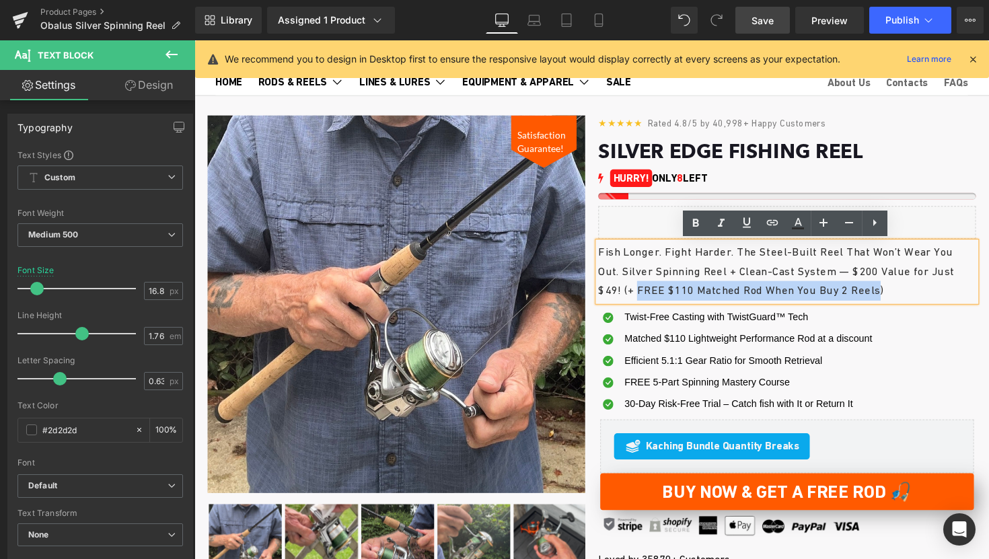
drag, startPoint x: 650, startPoint y: 295, endPoint x: 913, endPoint y: 299, distance: 263.0
click at [901, 299] on span "+ FREE $110 Matched Rod When You Buy 2 Reels)" at bounding box center [769, 296] width 262 height 13
copy span "FREE $110 Matched Rod When You Buy 2 Reels"
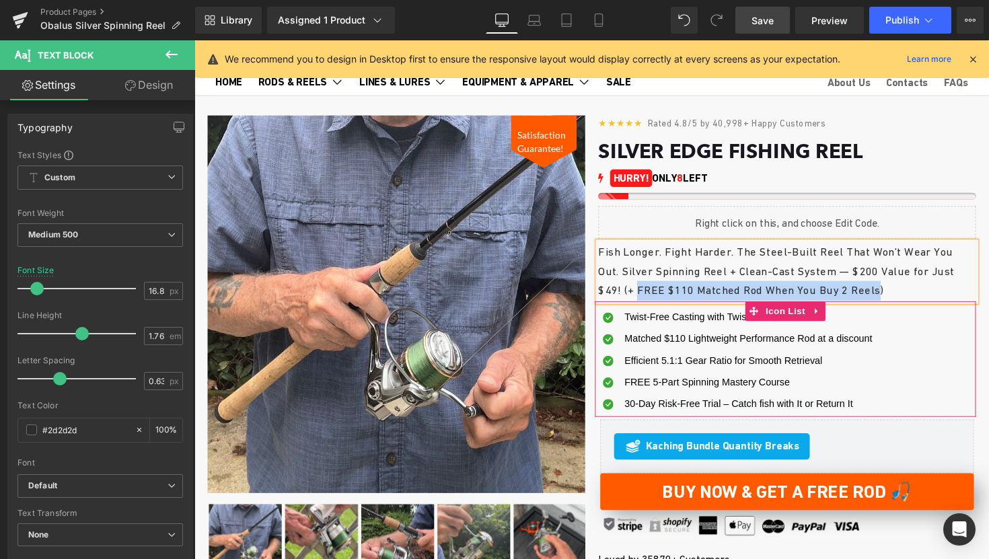
click at [194, 40] on div at bounding box center [194, 40] width 0 height 0
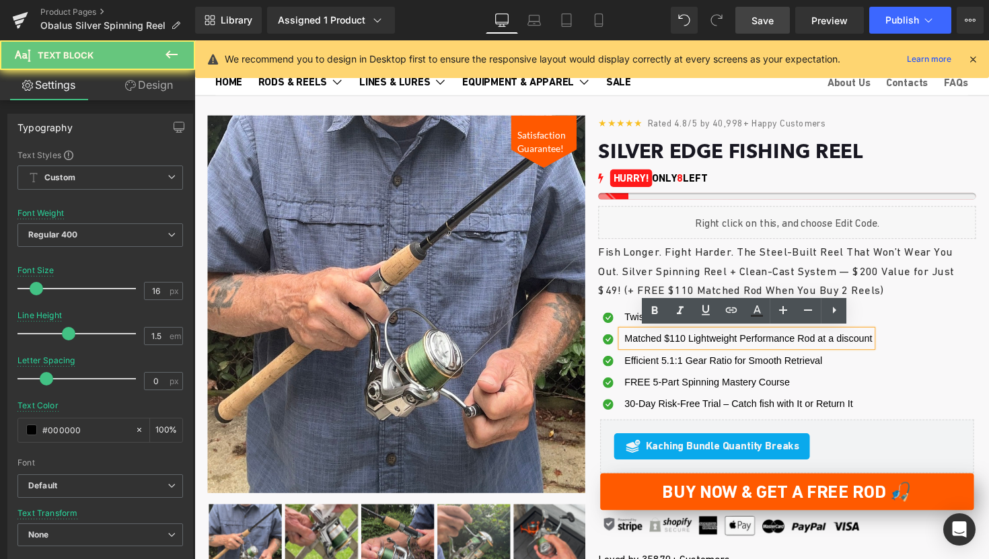
click at [649, 343] on span "Matched $110 Lightweight Performance Rod at a discount" at bounding box center [762, 345] width 254 height 11
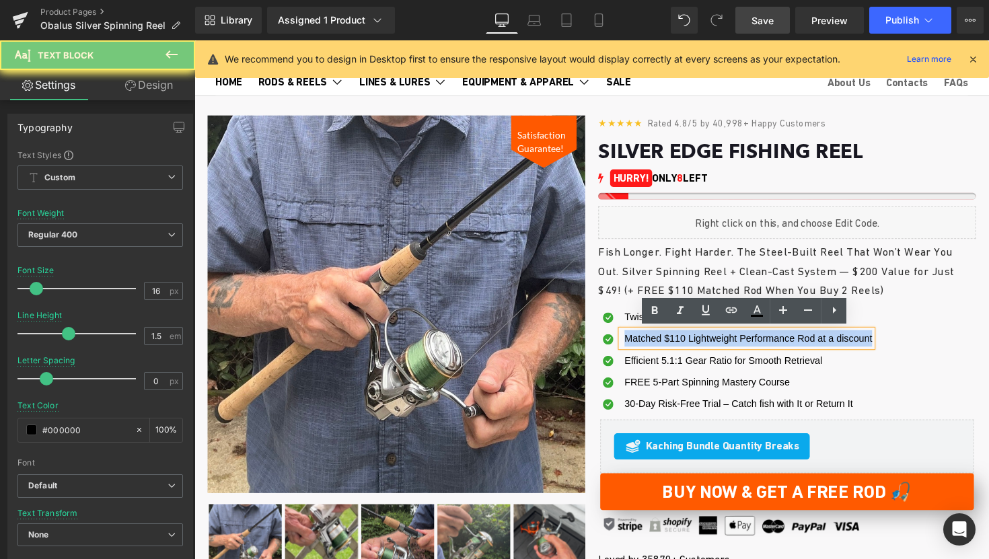
click at [649, 343] on span "Matched $110 Lightweight Performance Rod at a discount" at bounding box center [762, 345] width 254 height 11
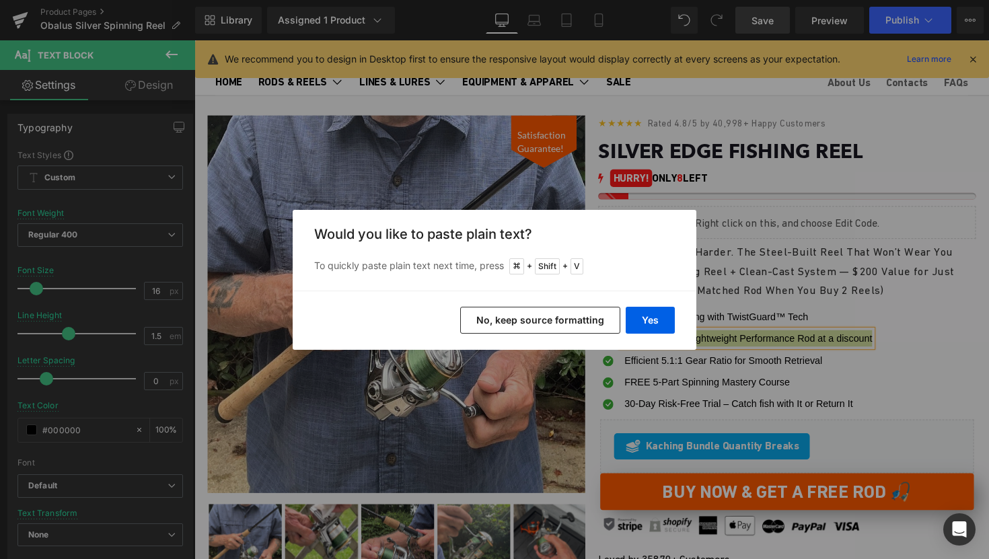
click at [556, 315] on button "No, keep source formatting" at bounding box center [540, 320] width 160 height 27
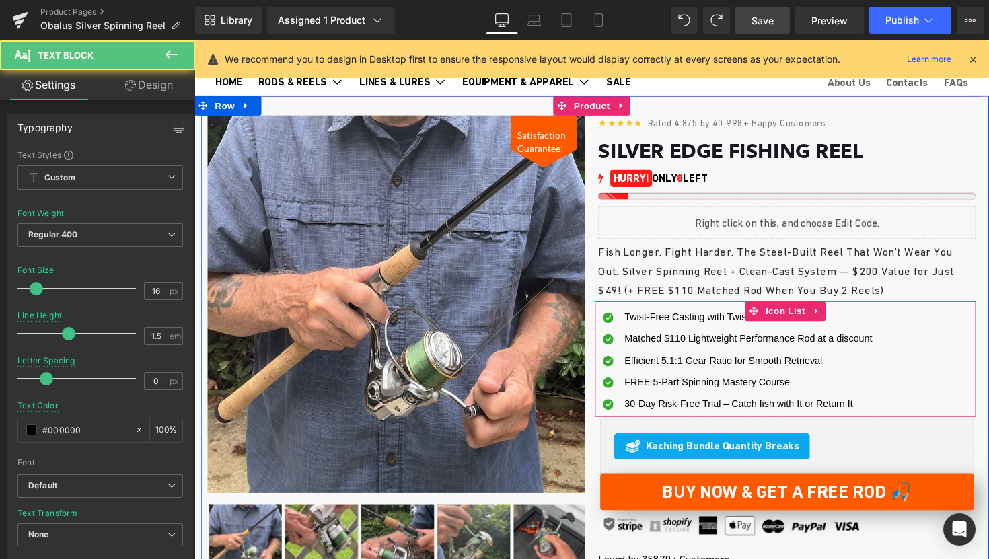
click at [671, 340] on span "Matched $110 Lightweight Performance Rod at a discount" at bounding box center [762, 345] width 254 height 11
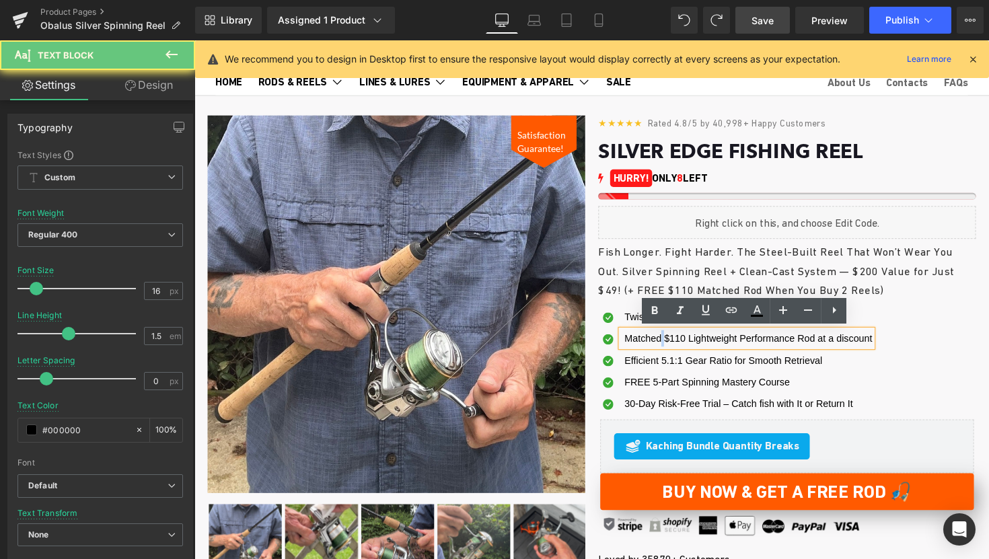
click at [671, 340] on span "Matched $110 Lightweight Performance Rod at a discount" at bounding box center [762, 345] width 254 height 11
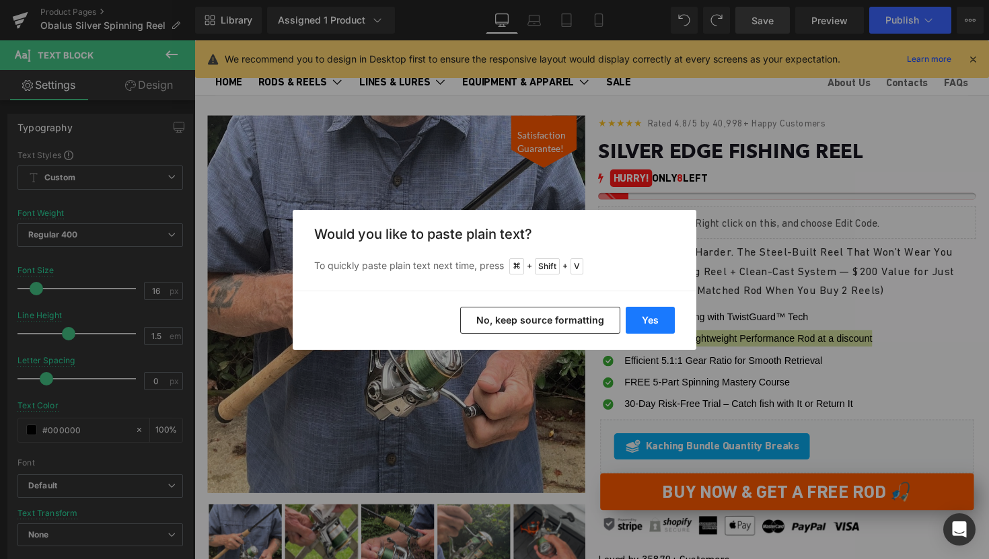
click at [646, 319] on button "Yes" at bounding box center [650, 320] width 49 height 27
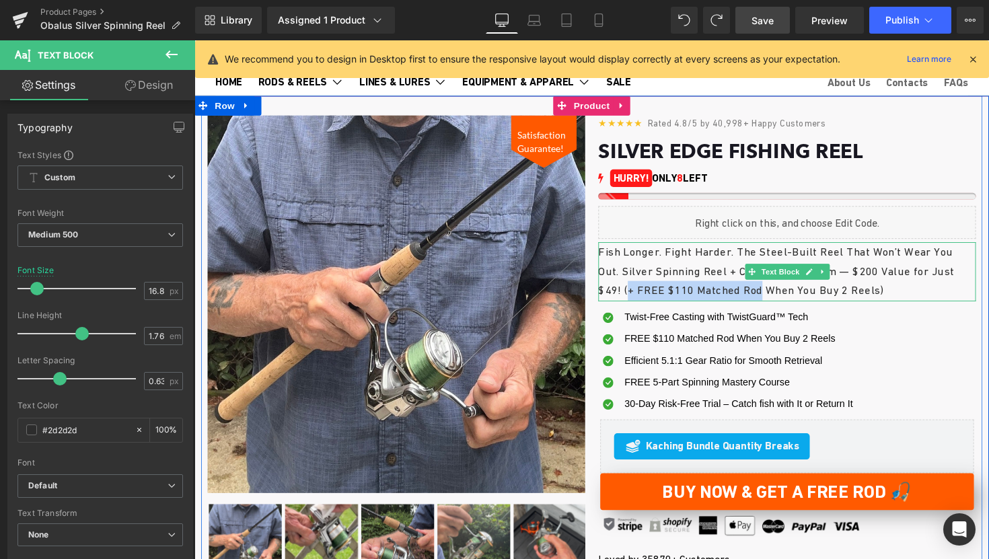
drag, startPoint x: 638, startPoint y: 297, endPoint x: 786, endPoint y: 299, distance: 147.3
click at [786, 299] on p "Fish Longer. Fight Harder. The Steel-Built Reel That Won’t Wear You Out. Silver…" at bounding box center [801, 277] width 387 height 60
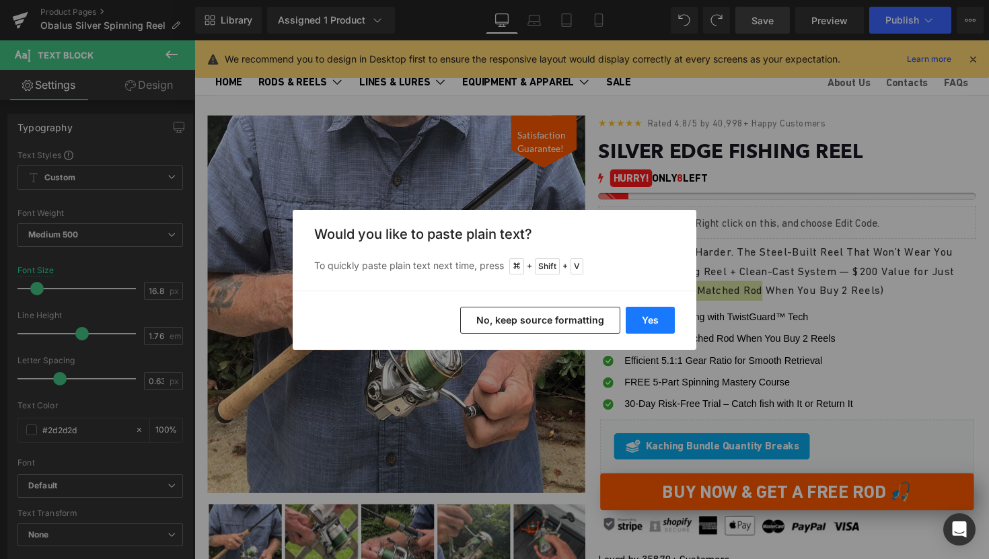
click at [646, 311] on button "Yes" at bounding box center [650, 320] width 49 height 27
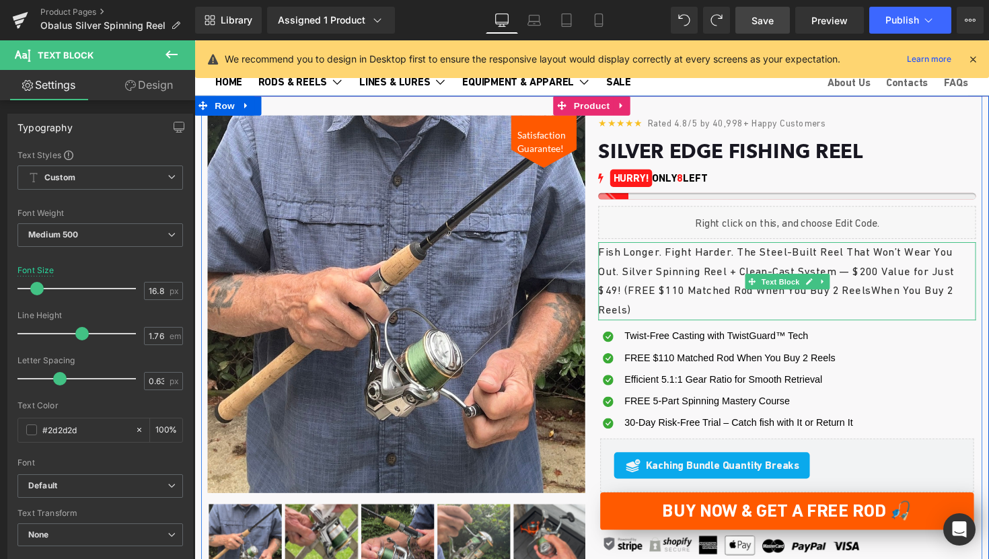
click at [643, 300] on p "Fish Longer. Fight Harder. The Steel-Built Reel That Won’t Wear You Out. Silver…" at bounding box center [801, 286] width 387 height 79
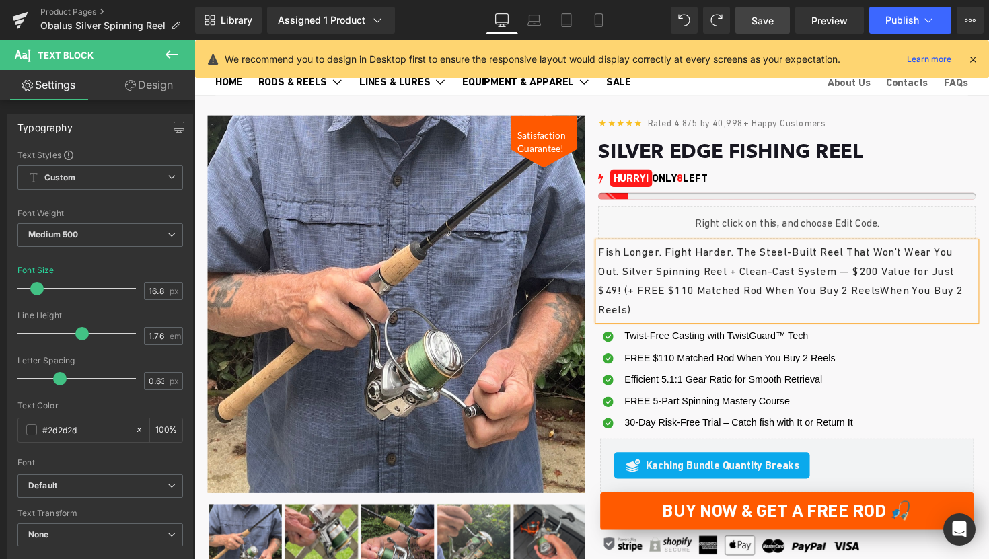
click at [675, 310] on span "When You Buy 2 Reels)" at bounding box center [794, 306] width 373 height 33
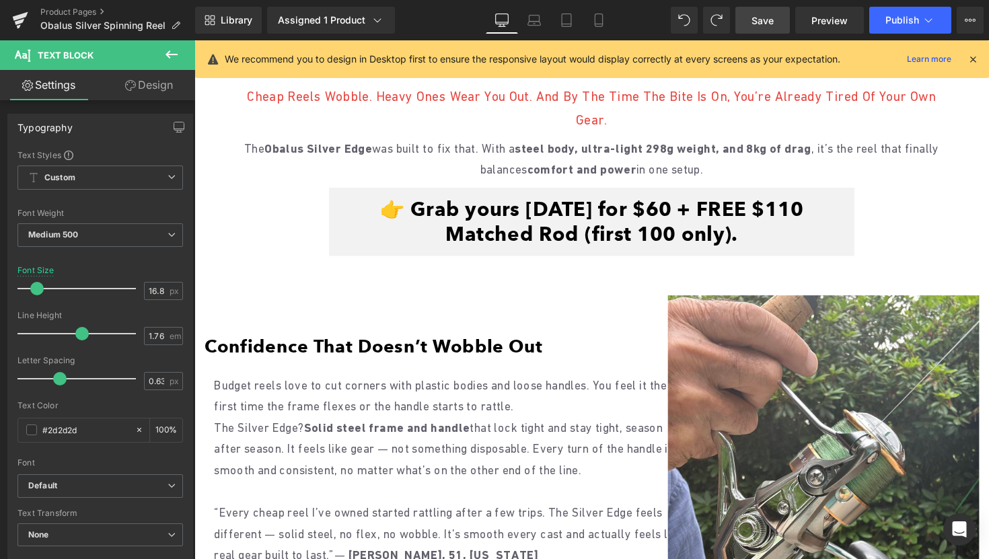
scroll to position [739, 0]
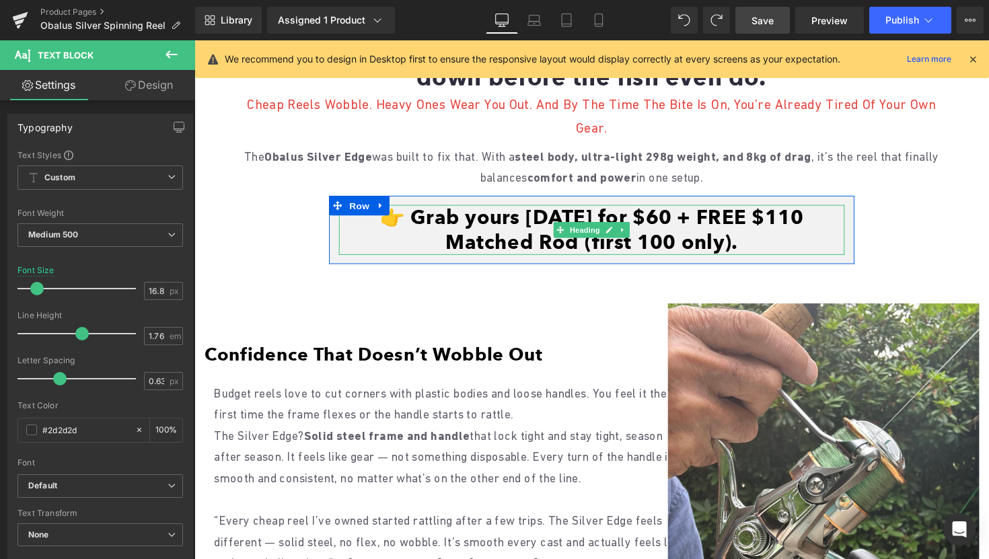
click at [623, 213] on font "👉 Grab yours [DATE] for $60 + FREE $110 Matched Rod (first 100 only)." at bounding box center [602, 234] width 434 height 50
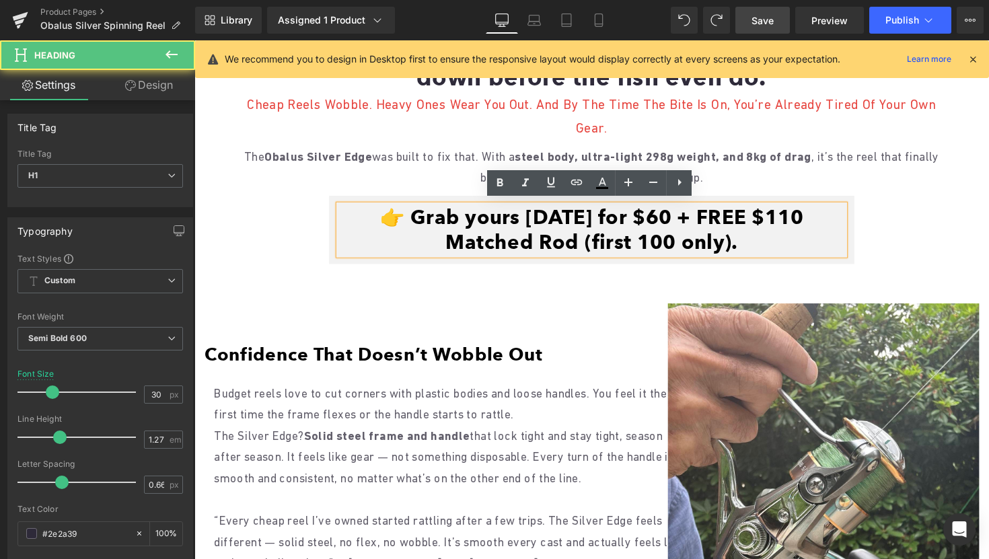
click at [614, 216] on font "👉 Grab yours [DATE] for $60 + FREE $110 Matched Rod (first 100 only)." at bounding box center [602, 234] width 434 height 50
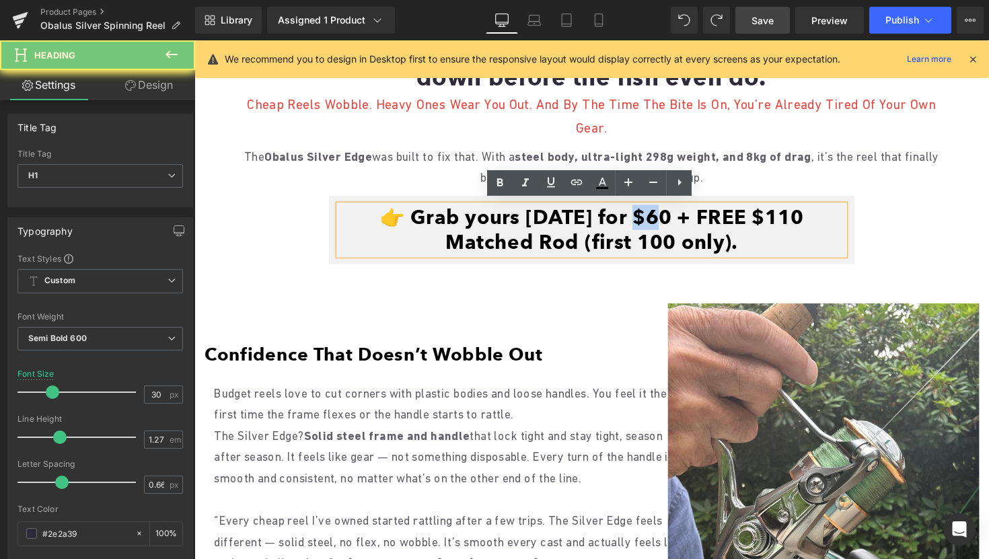
click at [614, 216] on font "👉 Grab yours [DATE] for $60 + FREE $110 Matched Rod (first 100 only)." at bounding box center [602, 234] width 434 height 50
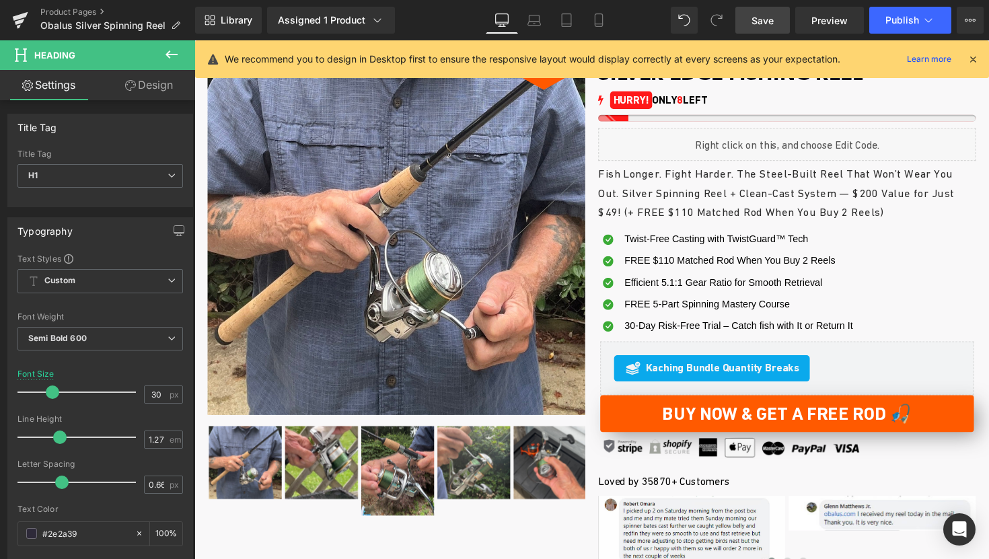
scroll to position [142, 0]
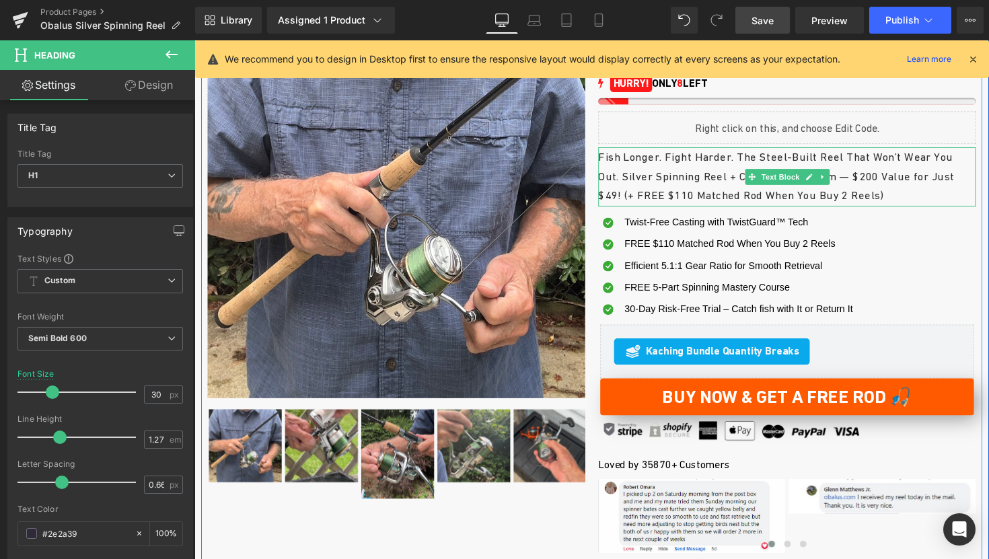
click at [658, 203] on p "Fish Longer. Fight Harder. The Steel-Built Reel That Won’t Wear You Out. Silver…" at bounding box center [801, 180] width 387 height 60
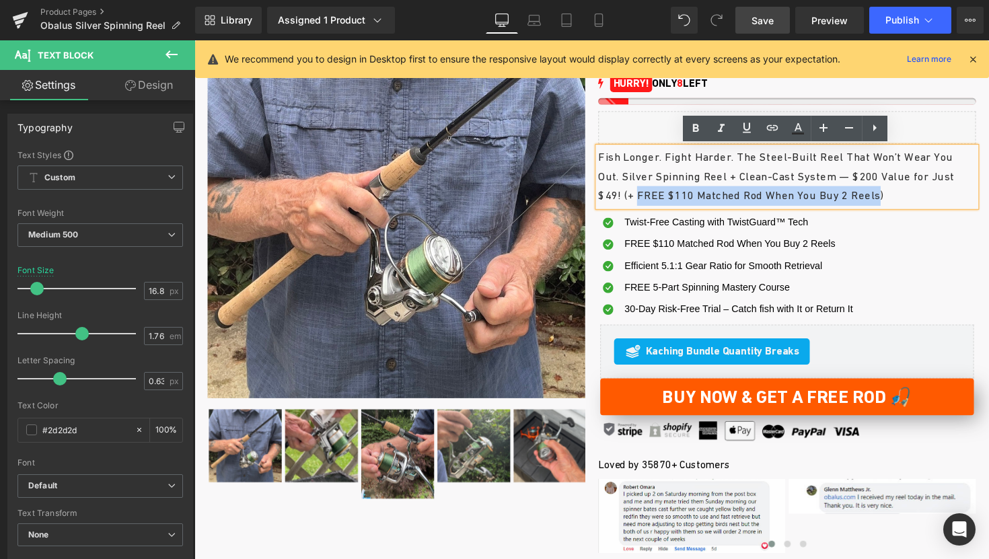
drag, startPoint x: 651, startPoint y: 202, endPoint x: 912, endPoint y: 202, distance: 261.0
click at [912, 202] on p "Fish Longer. Fight Harder. The Steel-Built Reel That Won’t Wear You Out. Silver…" at bounding box center [801, 180] width 387 height 60
copy p "FREE $110 Matched Rod When You Buy 2 Reels"
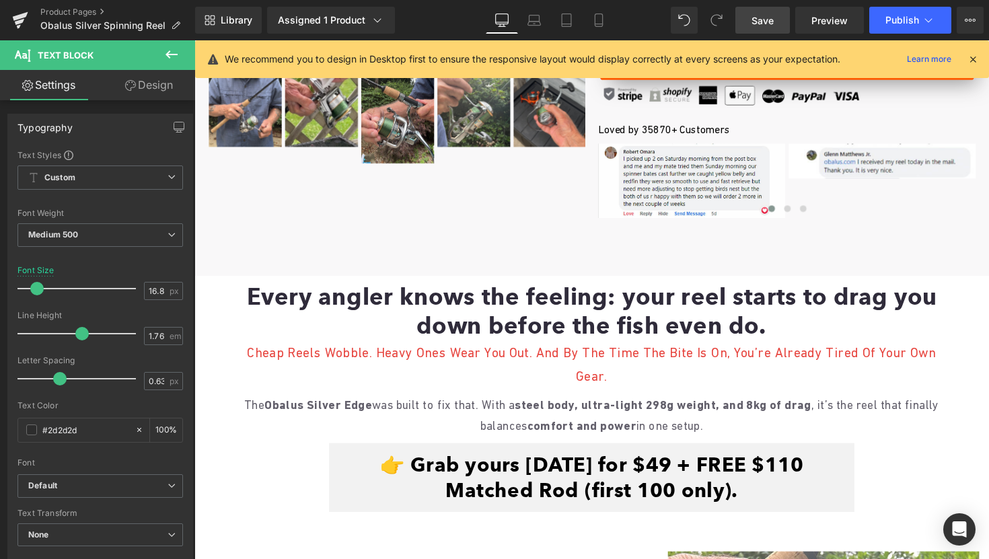
scroll to position [548, 0]
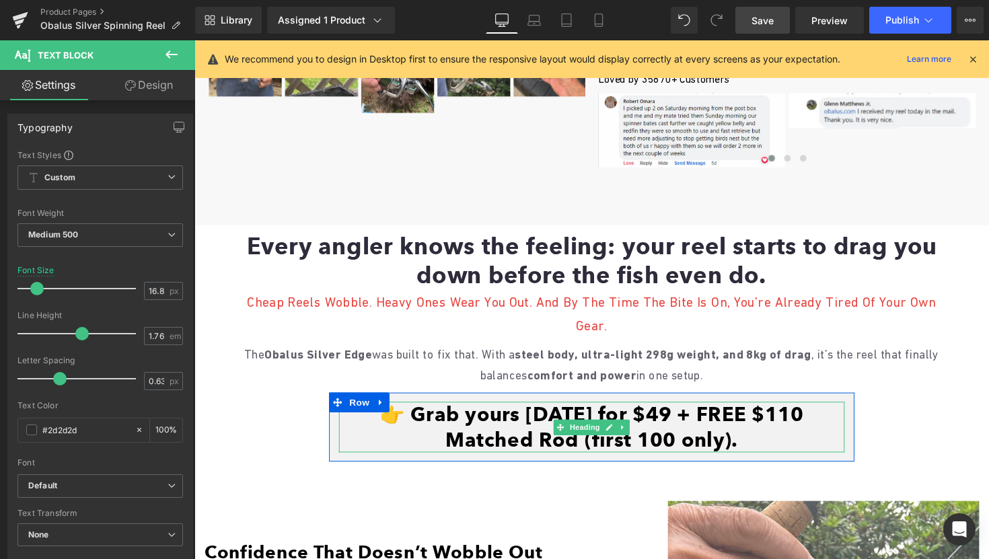
click at [531, 441] on font "👉 Grab yours [DATE] for $49 + FREE $110 Matched Rod (first 100 only)." at bounding box center [602, 435] width 434 height 50
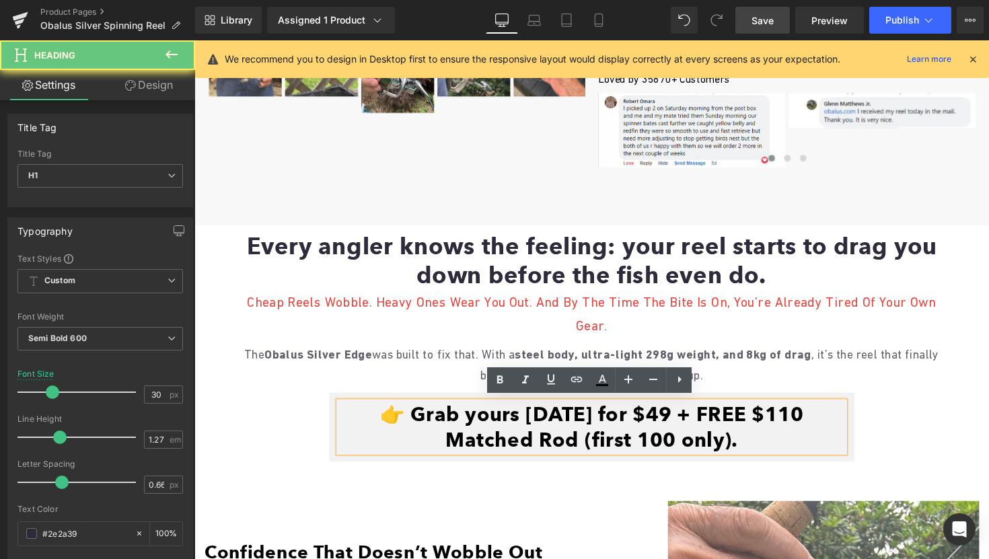
click at [519, 441] on font "👉 Grab yours [DATE] for $49 + FREE $110 Matched Rod (first 100 only)." at bounding box center [602, 435] width 434 height 50
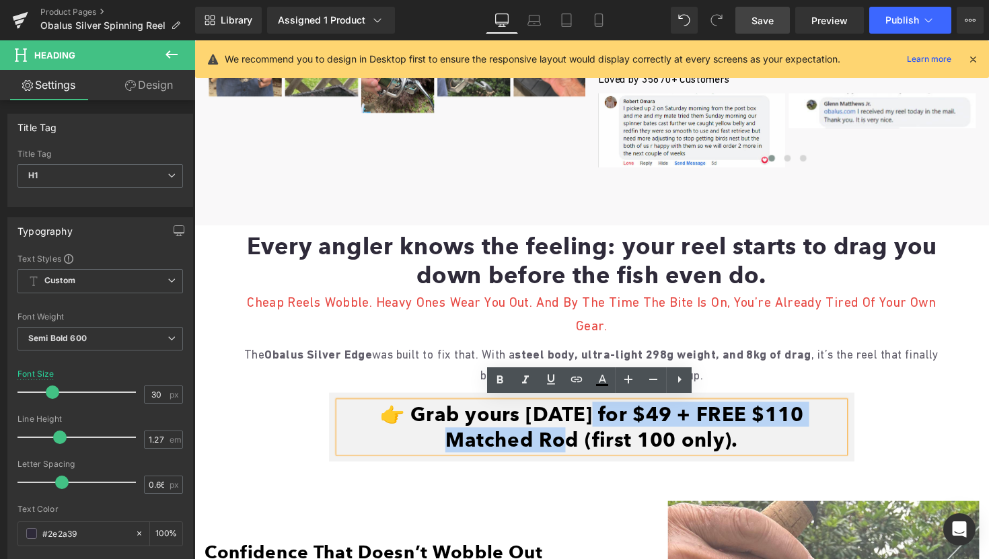
drag, startPoint x: 554, startPoint y: 422, endPoint x: 540, endPoint y: 445, distance: 27.5
click at [540, 445] on font "👉 Grab yours [DATE] for $49 + FREE $110 Matched Rod (first 100 only)." at bounding box center [602, 435] width 434 height 50
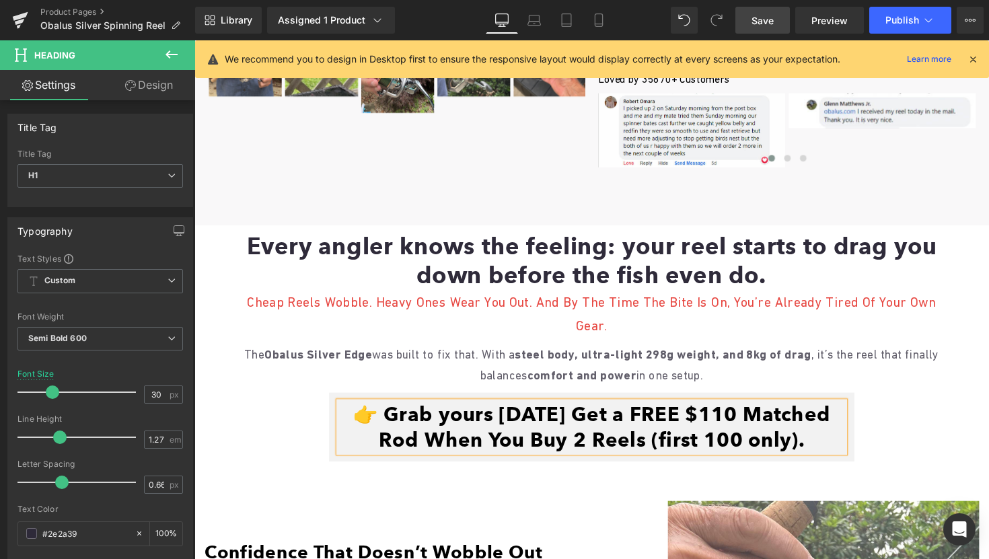
click at [578, 424] on font "👉 Grab yours [DATE] Get a FREE $110 Matched Rod When You Buy 2 Reels (first 100…" at bounding box center [601, 435] width 488 height 50
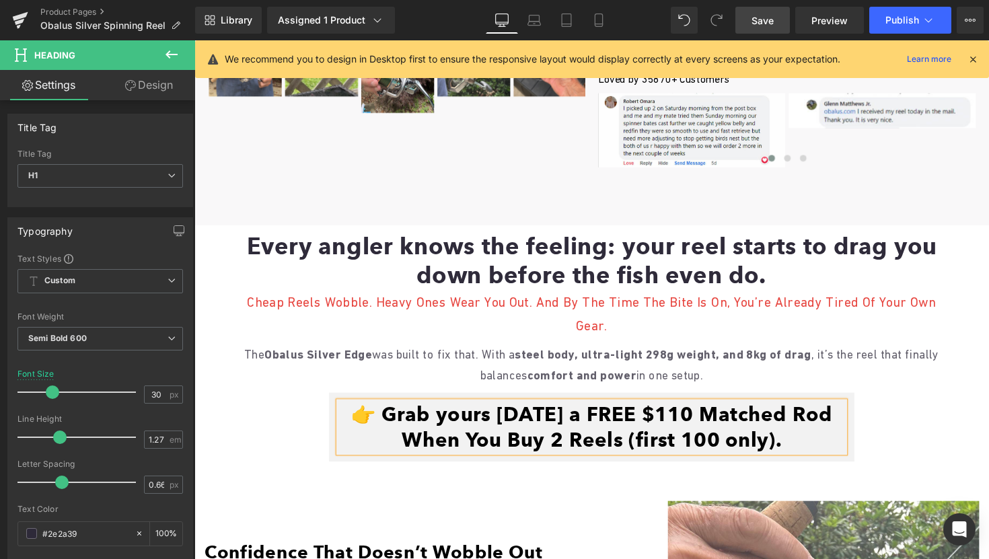
click at [582, 421] on font "👉 Grab yours [DATE] a FREE $110 Matched Rod When You Buy 2 Reels (first 100 onl…" at bounding box center [600, 435] width 493 height 50
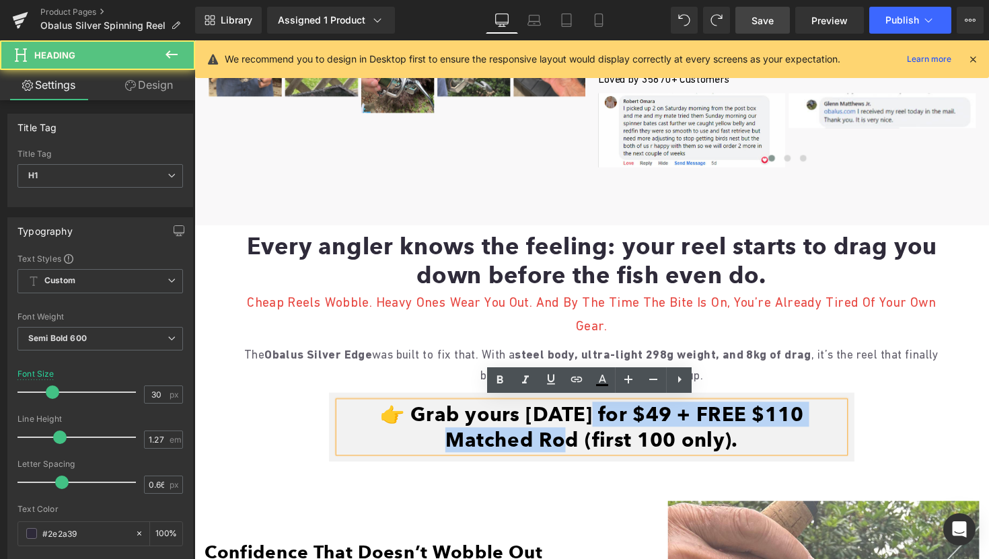
drag, startPoint x: 555, startPoint y: 418, endPoint x: 541, endPoint y: 445, distance: 29.8
click at [541, 445] on font "👉 Grab yours [DATE] for $49 + FREE $110 Matched Rod (first 100 only)." at bounding box center [602, 435] width 434 height 50
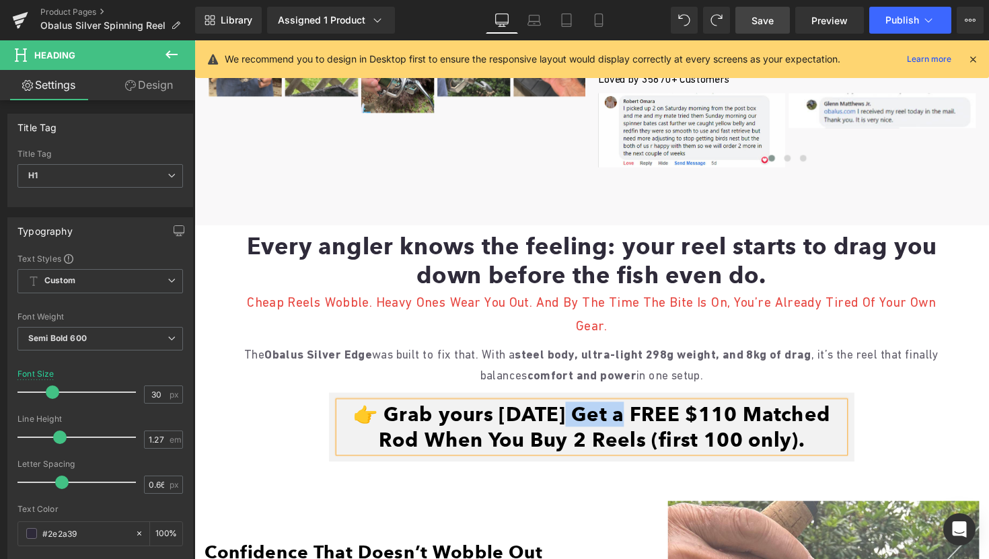
drag, startPoint x: 612, startPoint y: 415, endPoint x: 554, endPoint y: 418, distance: 58.6
click at [554, 418] on font "👉 Grab yours [DATE] Get a FREE $110 Matched Rod When You Buy 2 Reels (first 100…" at bounding box center [601, 435] width 488 height 50
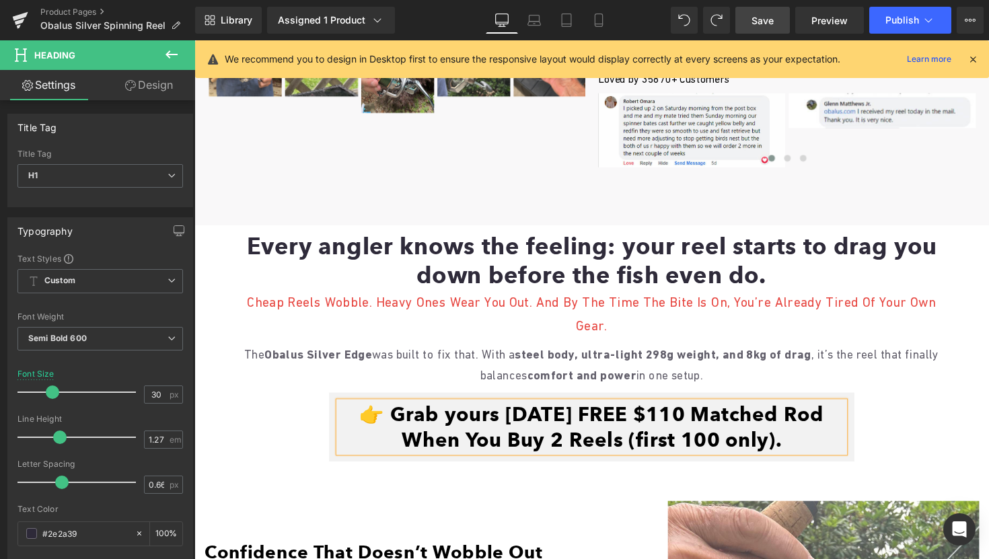
click at [523, 422] on font "👉 Grab yours [DATE] FREE $110 Matched Rod When You Buy 2 Reels (first 100 only)." at bounding box center [601, 435] width 476 height 50
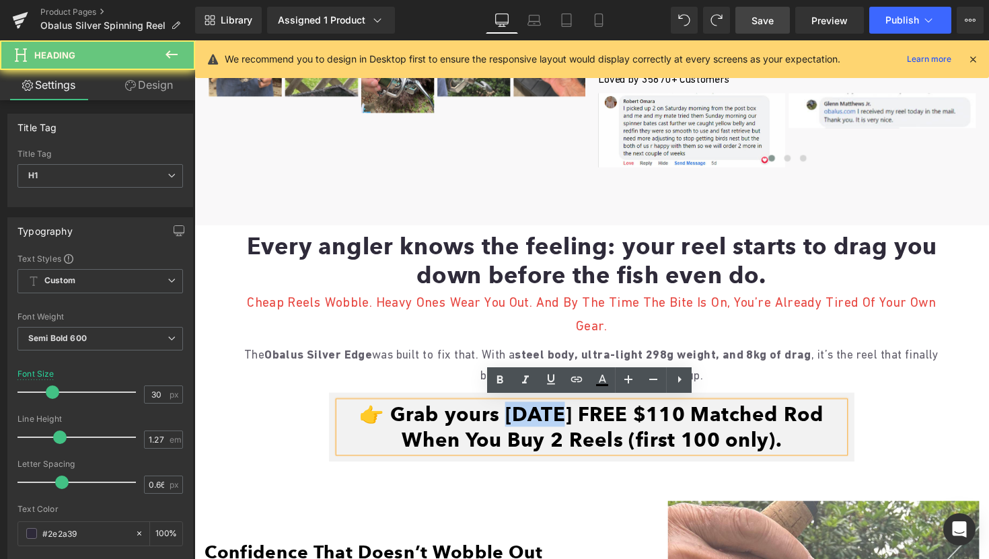
click at [523, 422] on font "👉 Grab yours [DATE] FREE $110 Matched Rod When You Buy 2 Reels (first 100 only)." at bounding box center [601, 435] width 476 height 50
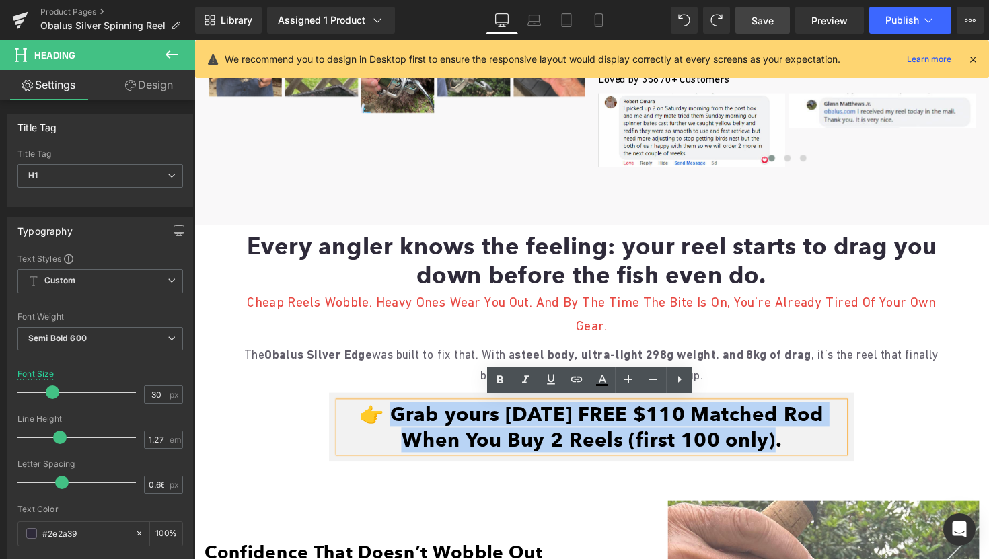
drag, startPoint x: 377, startPoint y: 420, endPoint x: 778, endPoint y: 461, distance: 402.4
click at [778, 461] on div "👉 Grab yours [DATE] FREE $110 Matched Rod When You Buy 2 Reels (first 100 only)…" at bounding box center [601, 436] width 538 height 70
copy font "rab yours [DATE] FREE $110 Matched Rod When You Buy 2 Reels (first 100 only)."
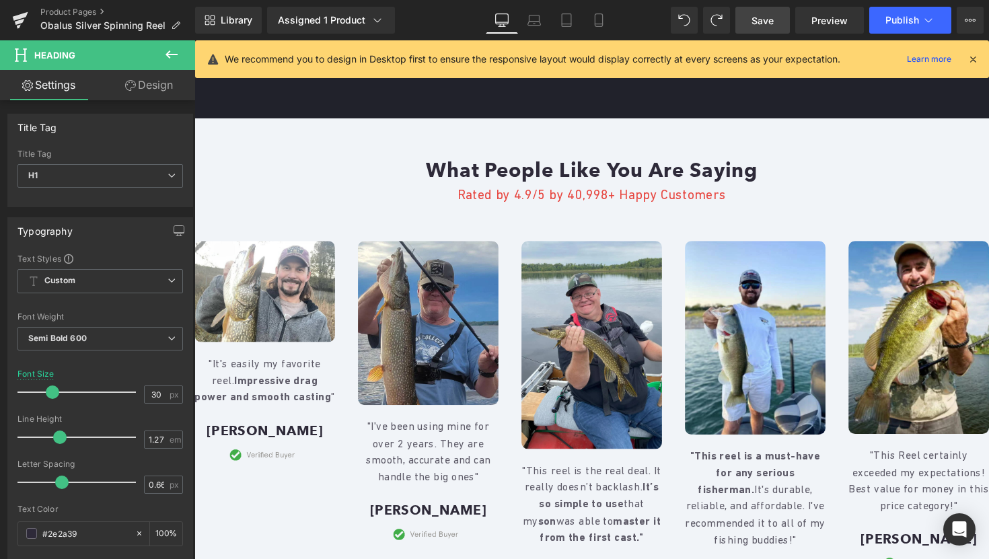
scroll to position [2577, 0]
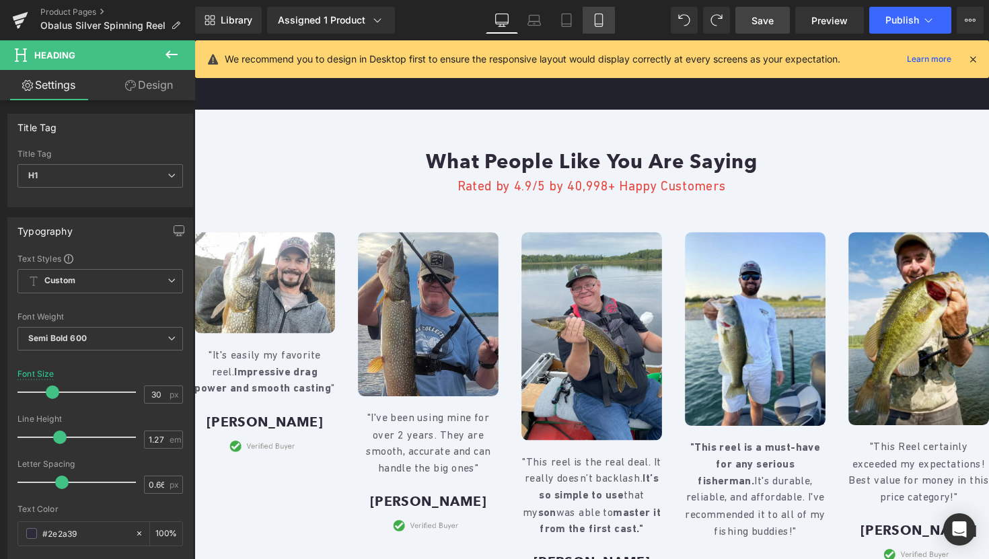
click at [603, 32] on link "Mobile" at bounding box center [598, 20] width 32 height 27
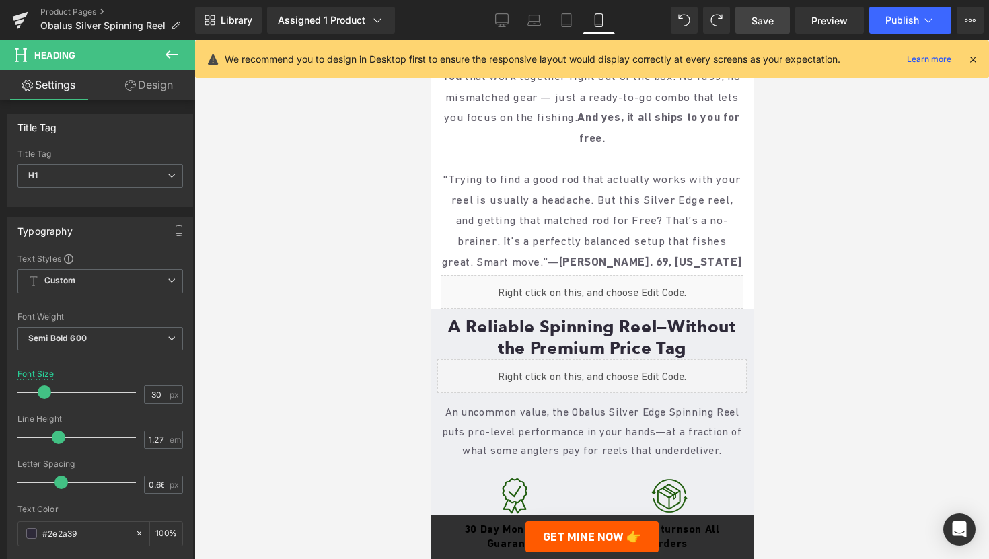
scroll to position [3134, 0]
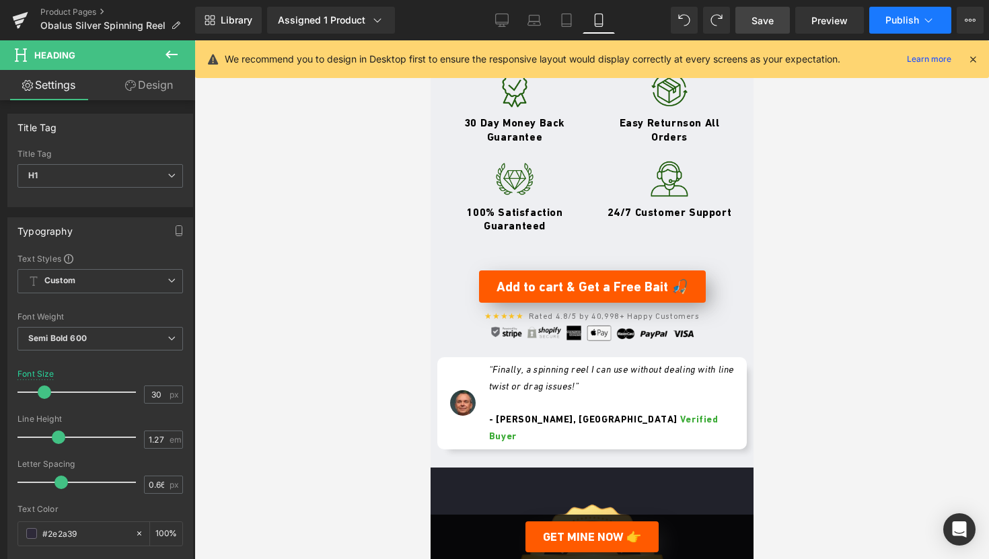
click at [900, 23] on span "Publish" at bounding box center [902, 20] width 34 height 11
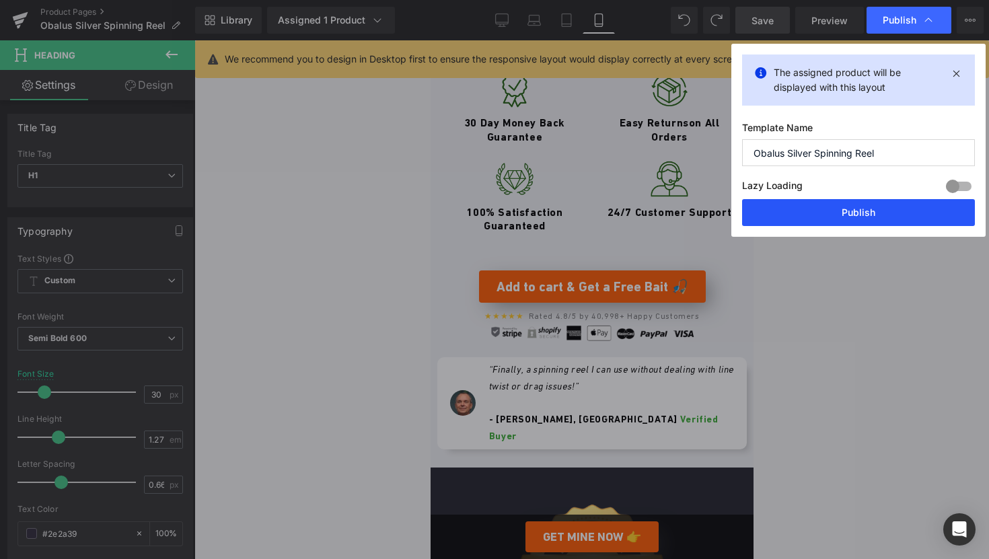
click at [815, 215] on button "Publish" at bounding box center [858, 212] width 233 height 27
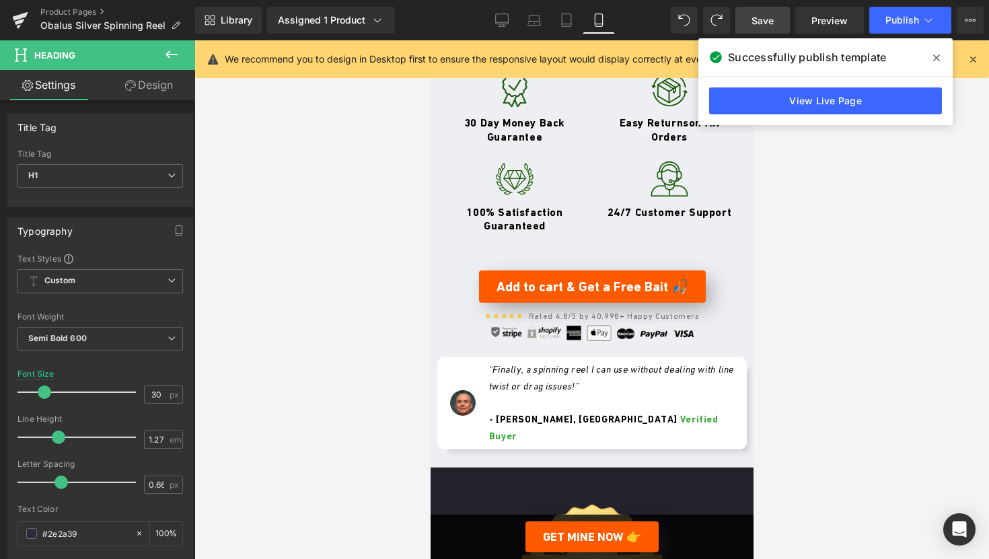
click at [936, 62] on icon at bounding box center [936, 57] width 7 height 11
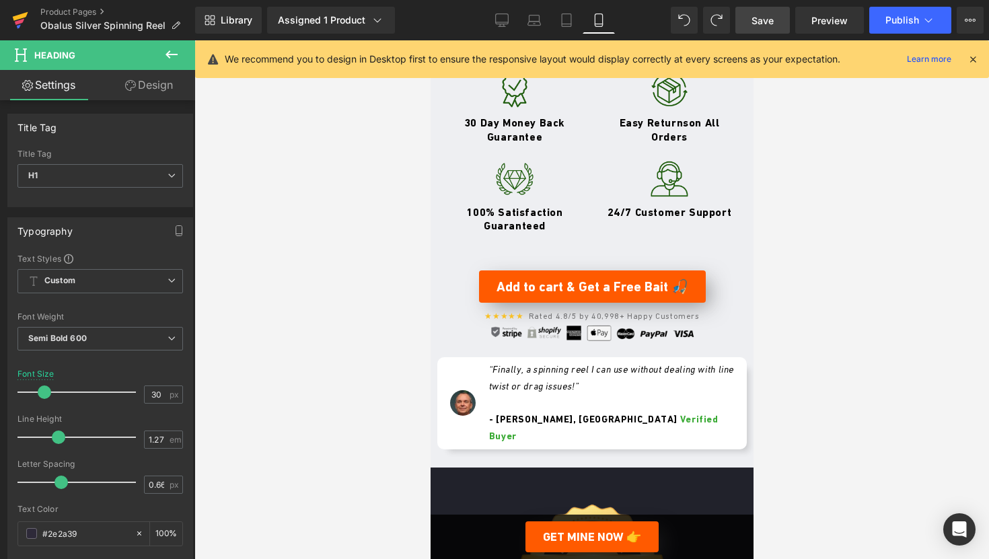
click at [10, 17] on link at bounding box center [20, 20] width 40 height 40
